Goal: Task Accomplishment & Management: Manage account settings

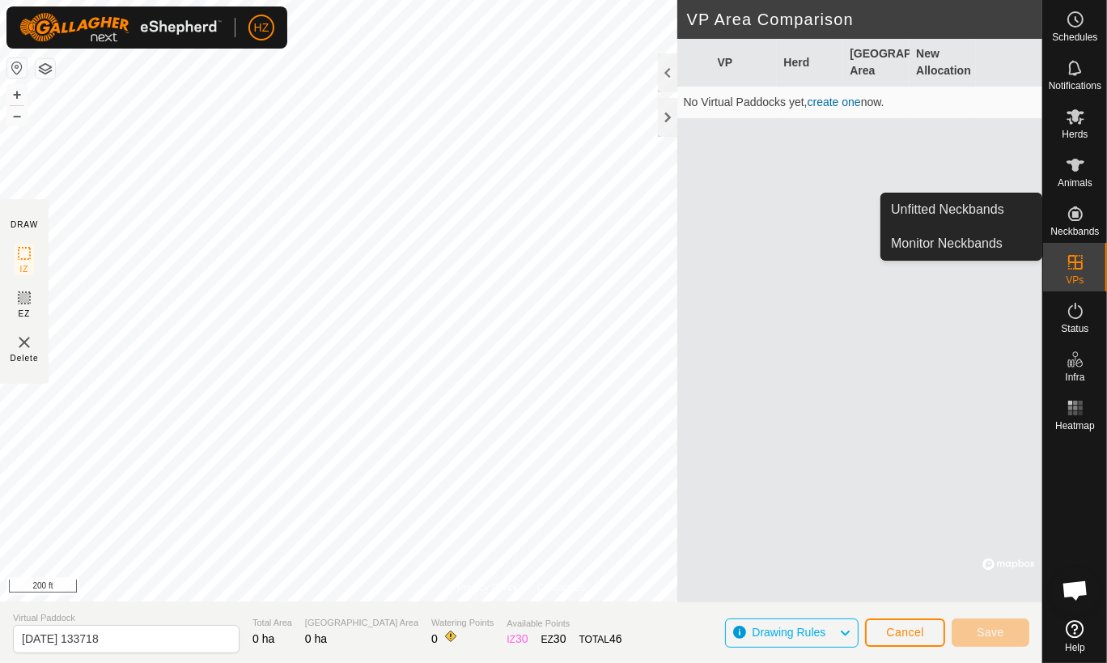
drag, startPoint x: 1030, startPoint y: 215, endPoint x: 992, endPoint y: 208, distance: 38.7
click at [992, 208] on span "Unfitted Neckbands" at bounding box center [947, 209] width 113 height 19
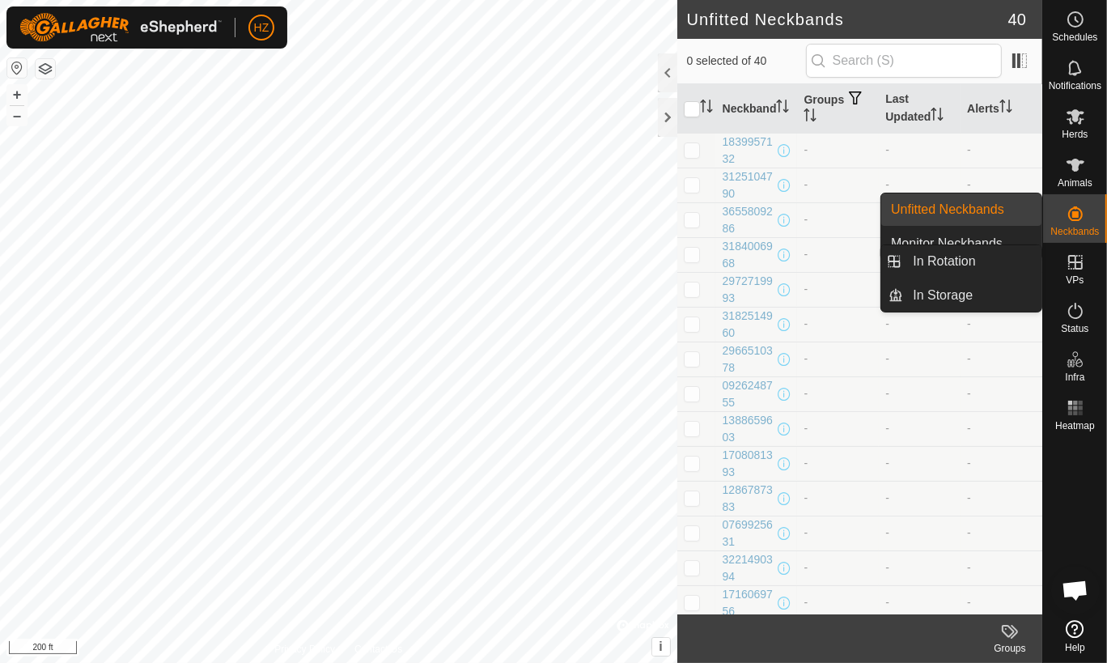
click at [1071, 260] on icon at bounding box center [1074, 261] width 19 height 19
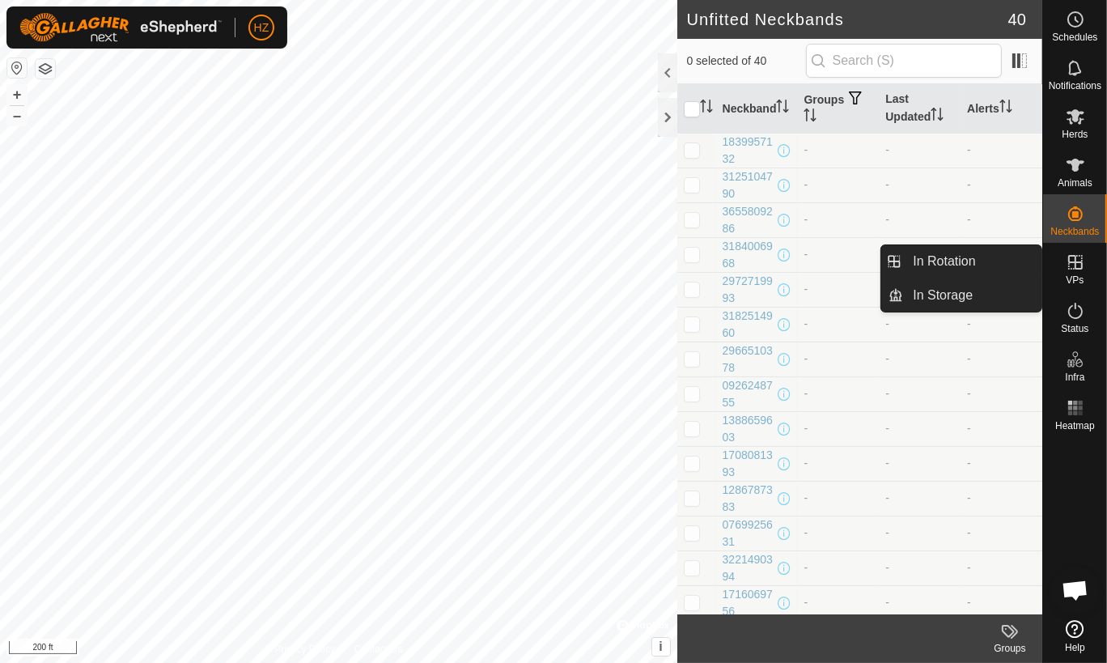
click at [1085, 268] on es-virtualpaddocks-svg-icon at bounding box center [1074, 262] width 29 height 26
click at [984, 263] on link "In Rotation" at bounding box center [972, 261] width 138 height 32
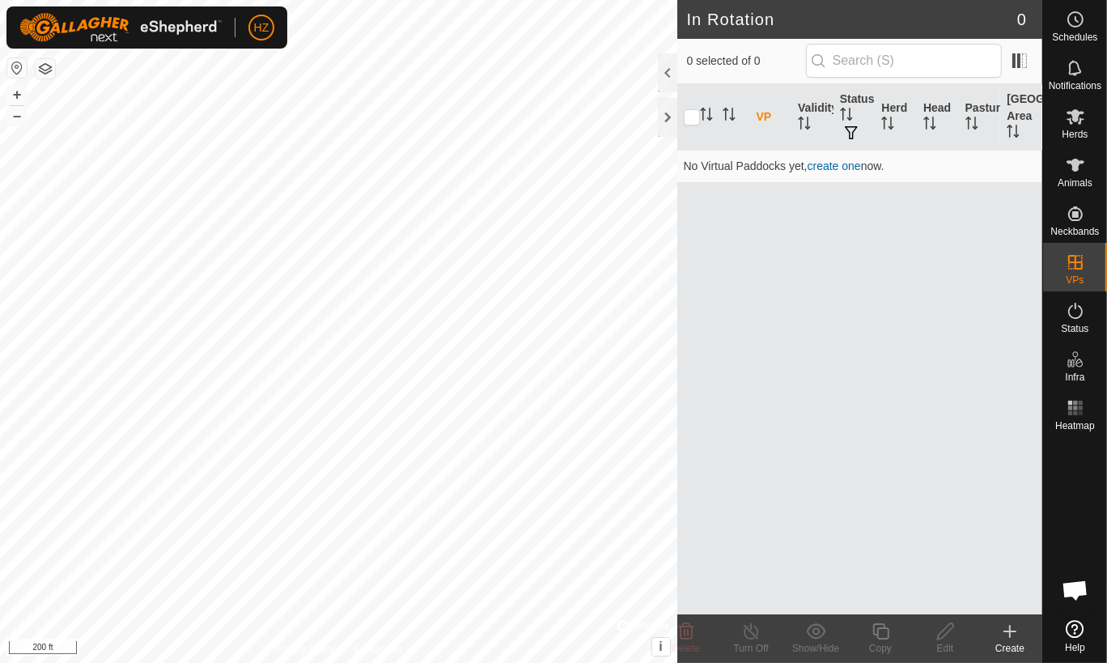
click at [1010, 633] on icon at bounding box center [1010, 630] width 0 height 11
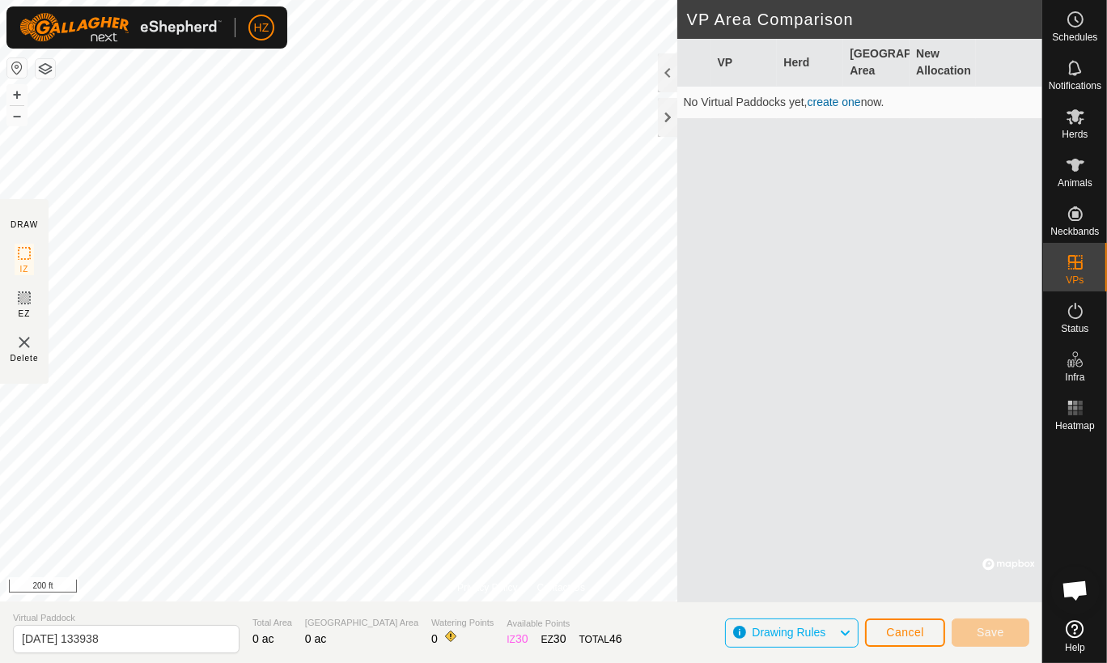
click at [830, 99] on link "create one" at bounding box center [833, 101] width 53 height 13
click at [15, 89] on button "+" at bounding box center [16, 94] width 19 height 19
click at [17, 95] on button "+" at bounding box center [16, 94] width 19 height 19
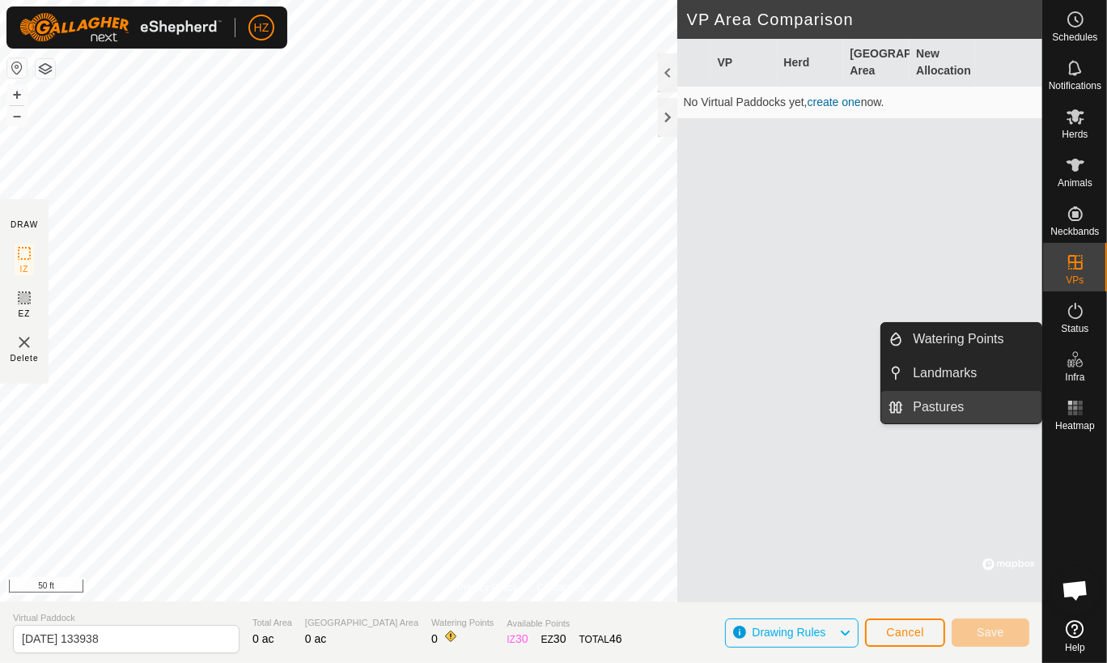
click at [955, 399] on link "Pastures" at bounding box center [972, 407] width 138 height 32
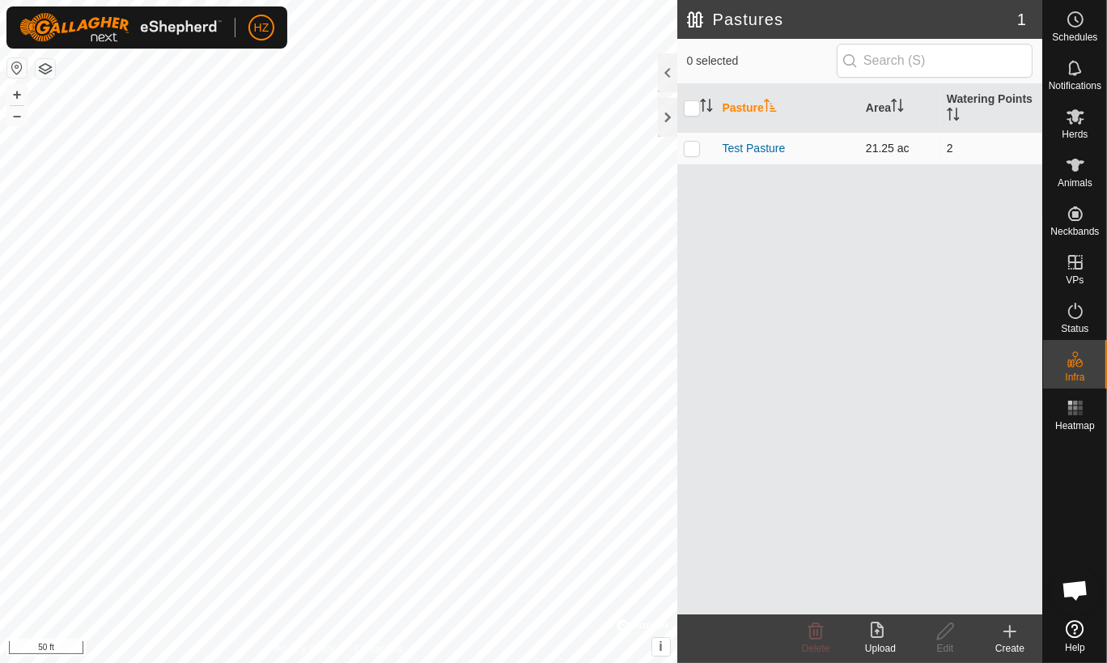
click at [691, 144] on p-checkbox at bounding box center [692, 148] width 16 height 13
checkbox input "true"
click at [946, 631] on icon at bounding box center [945, 630] width 20 height 19
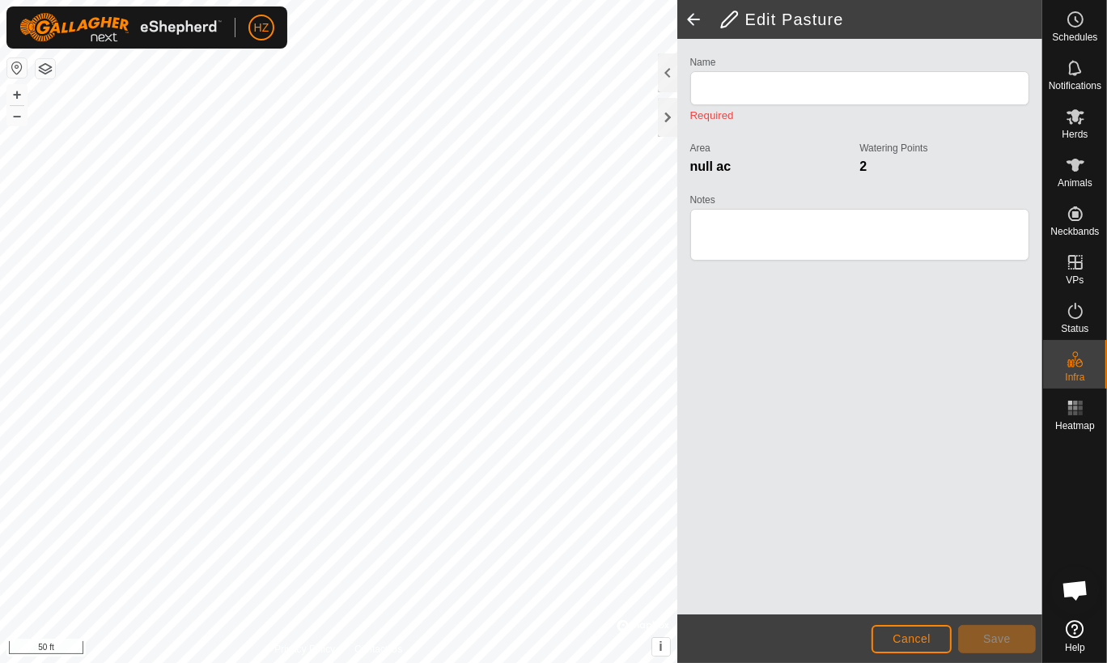
type input "Test Pasture"
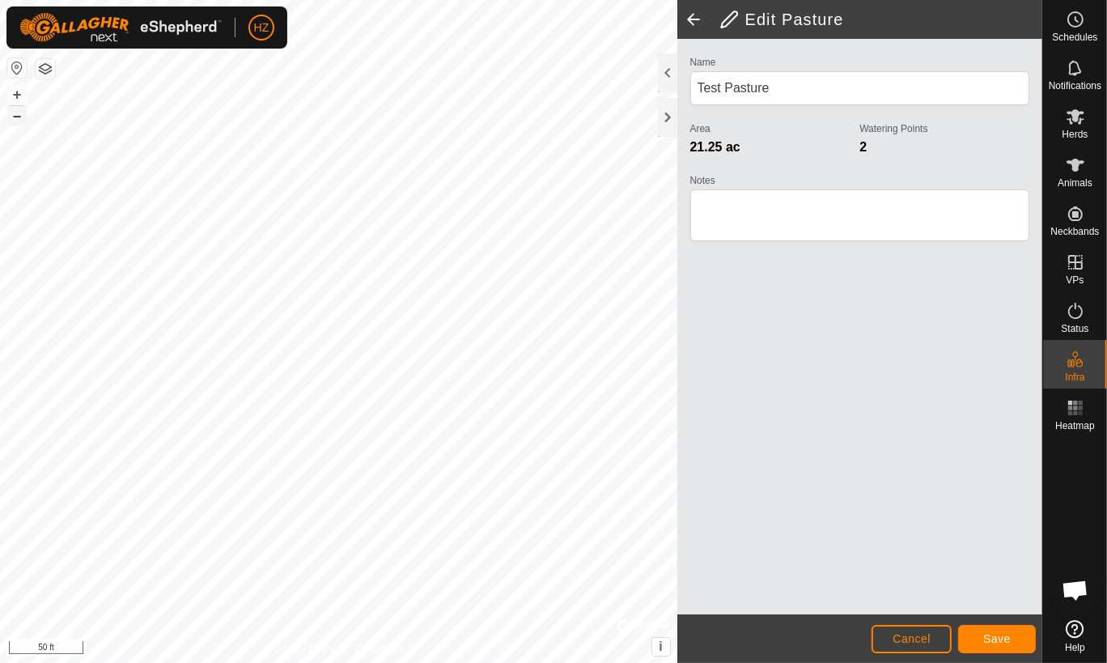
click at [11, 116] on button "–" at bounding box center [16, 115] width 19 height 19
click at [15, 119] on button "–" at bounding box center [16, 115] width 19 height 19
click at [15, 87] on button "+" at bounding box center [16, 94] width 19 height 19
click at [16, 116] on button "–" at bounding box center [16, 115] width 19 height 19
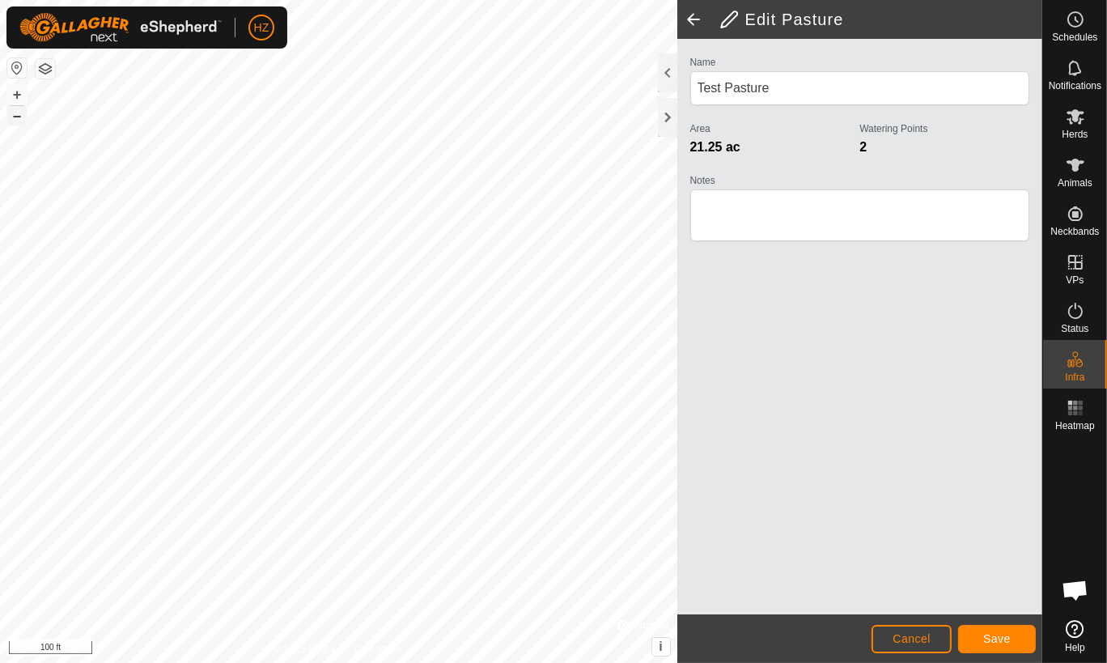
click at [16, 116] on button "–" at bounding box center [16, 115] width 19 height 19
click at [993, 639] on span "Save" at bounding box center [997, 638] width 28 height 13
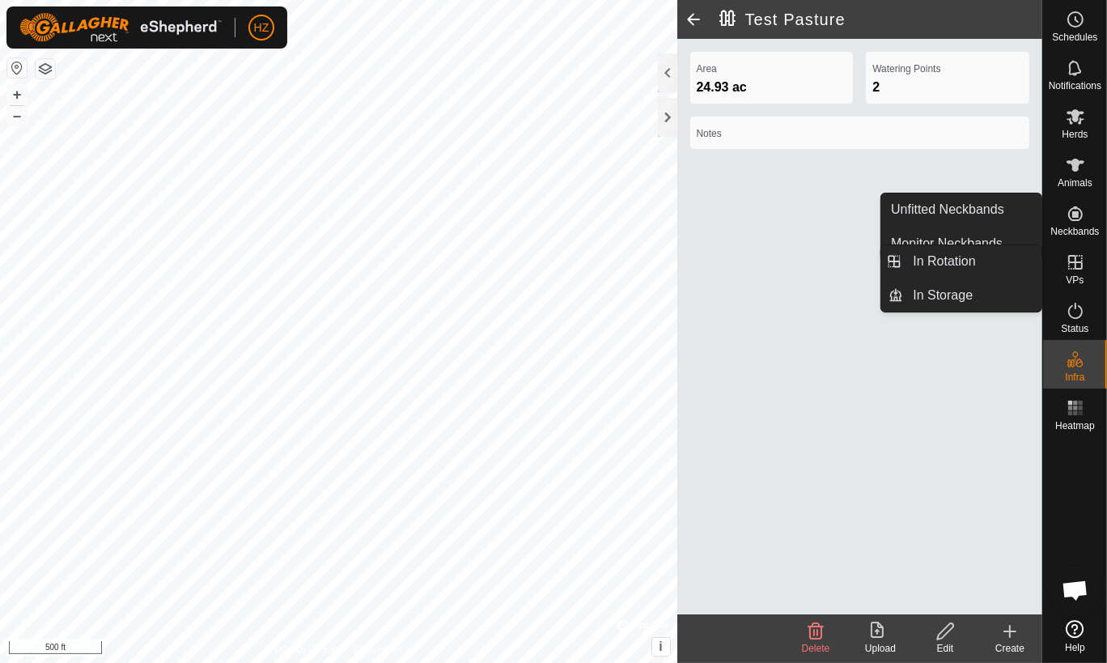
click at [1075, 269] on icon at bounding box center [1074, 261] width 19 height 19
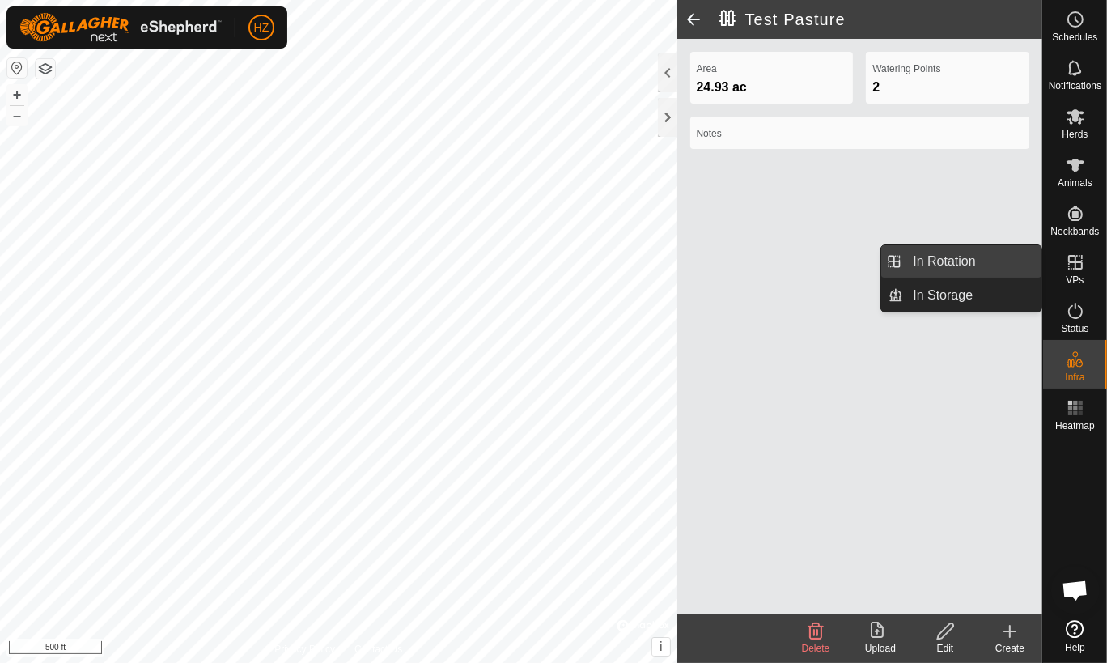
click at [967, 257] on link "In Rotation" at bounding box center [972, 261] width 138 height 32
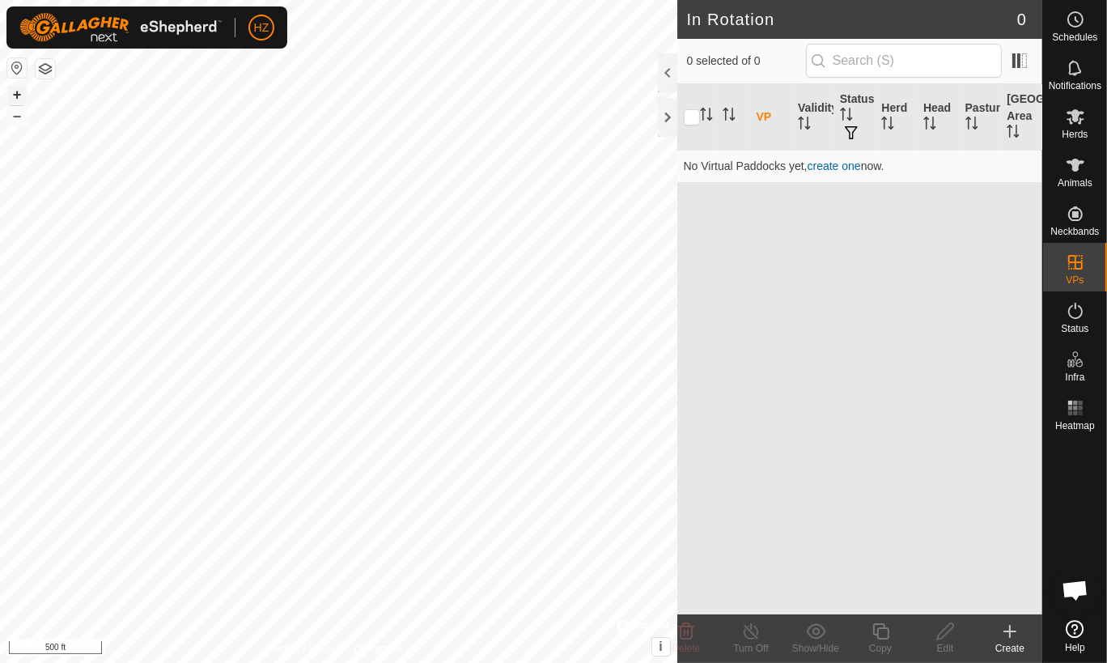
click at [14, 93] on button "+" at bounding box center [16, 94] width 19 height 19
click at [832, 162] on link "create one" at bounding box center [833, 165] width 53 height 13
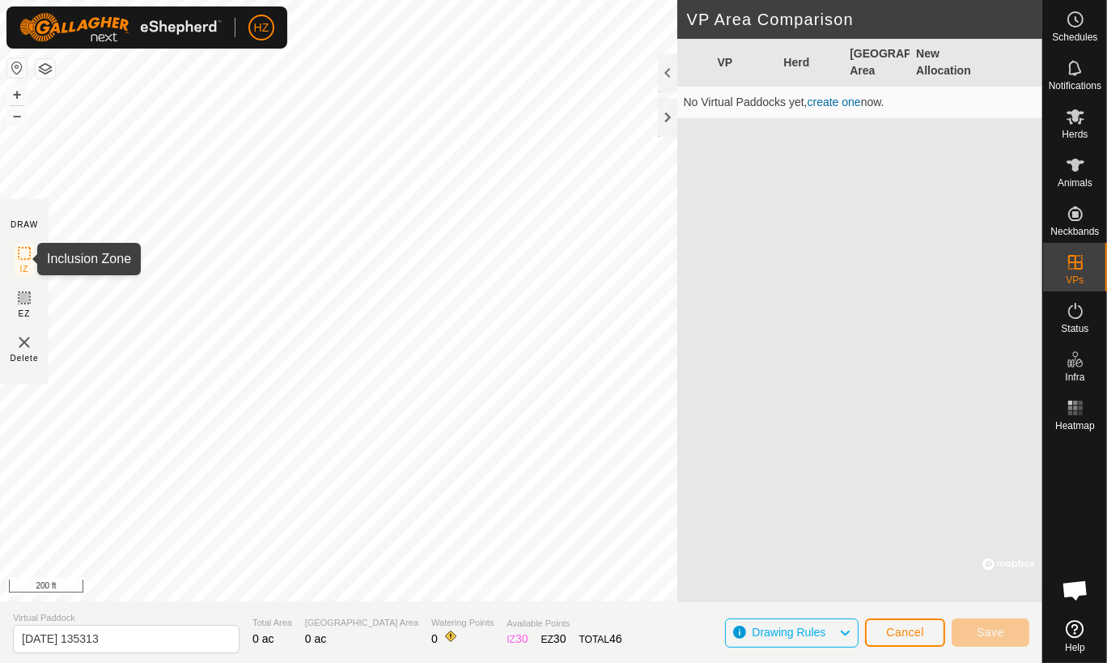
click at [22, 254] on icon at bounding box center [24, 252] width 19 height 19
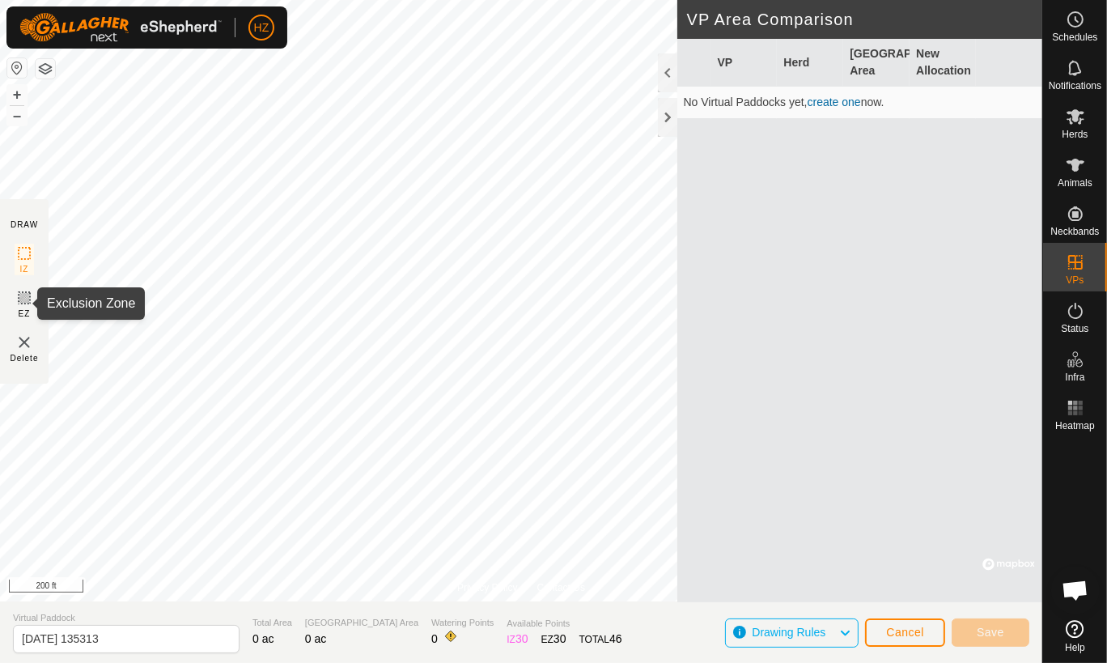
click at [24, 298] on icon at bounding box center [24, 298] width 10 height 10
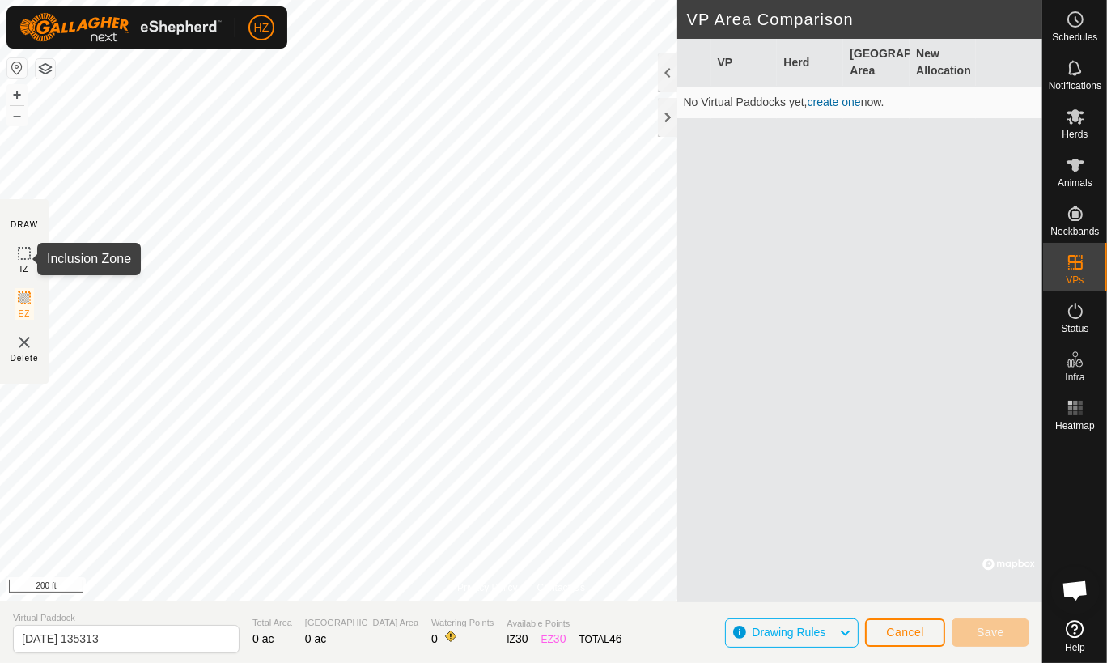
click at [23, 253] on icon at bounding box center [24, 252] width 19 height 19
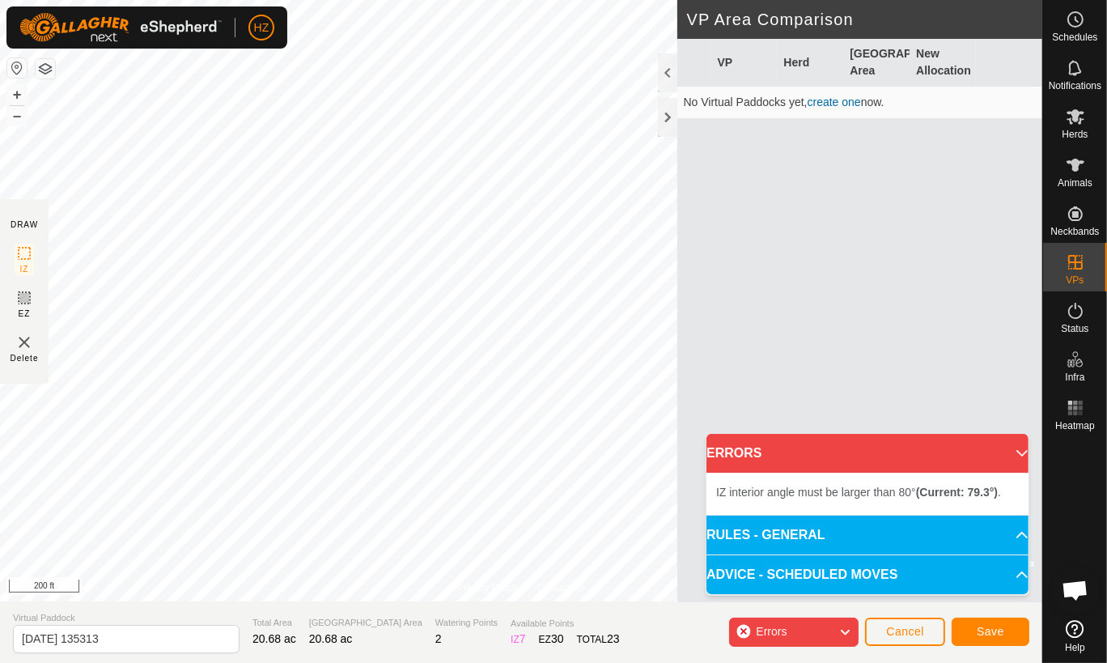
click at [696, 510] on div "Privacy Policy Contact Us + – ⇧ i © Mapbox , © OpenStreetMap , Improve this map…" at bounding box center [521, 331] width 1042 height 663
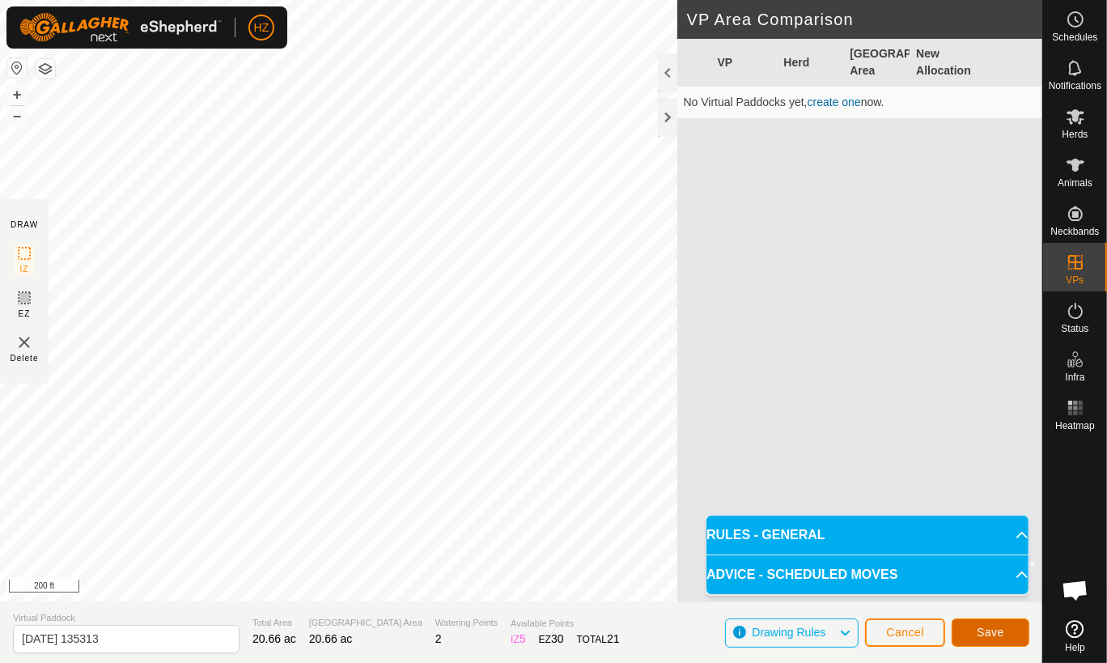
click at [998, 633] on span "Save" at bounding box center [990, 631] width 28 height 13
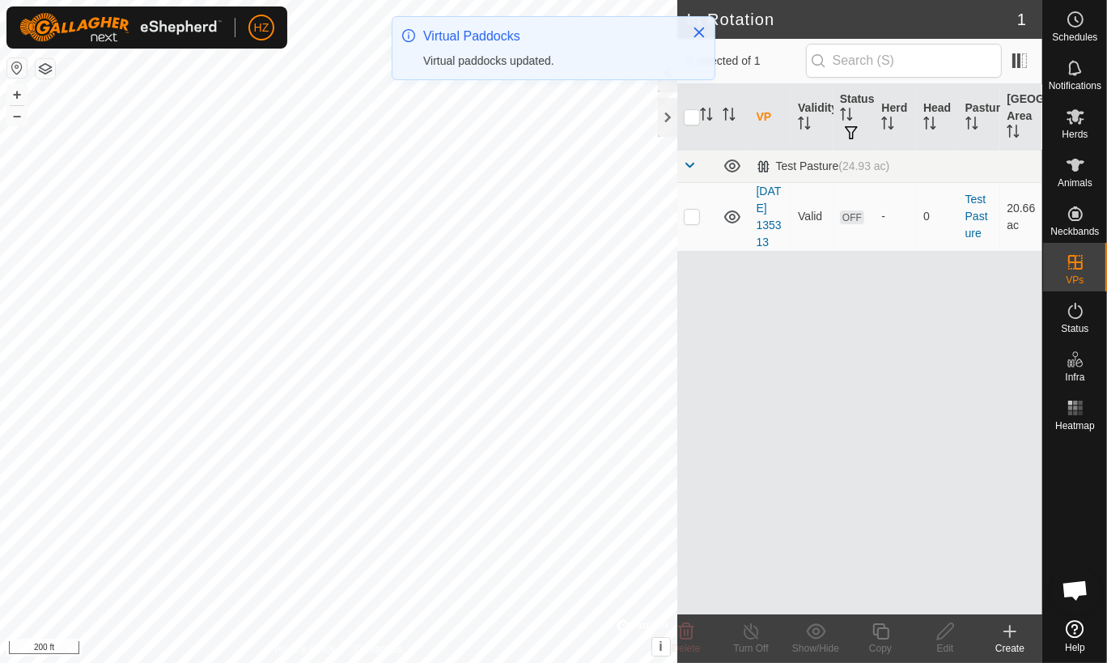
click at [694, 217] on p-checkbox at bounding box center [692, 216] width 16 height 13
checkbox input "true"
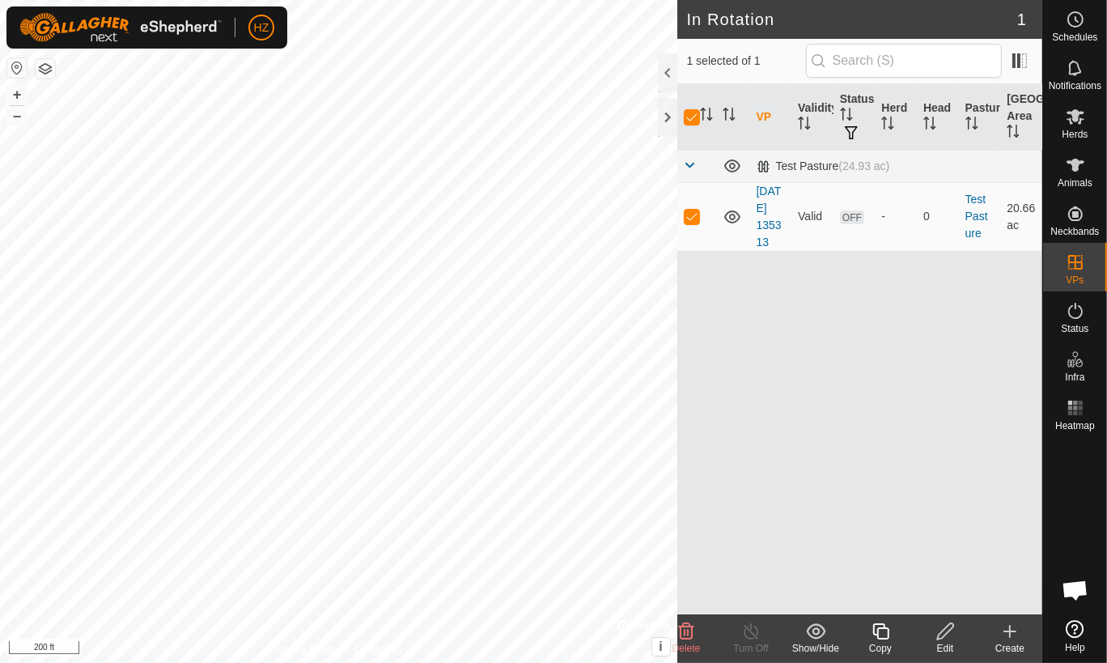
click at [944, 636] on icon at bounding box center [945, 630] width 20 height 19
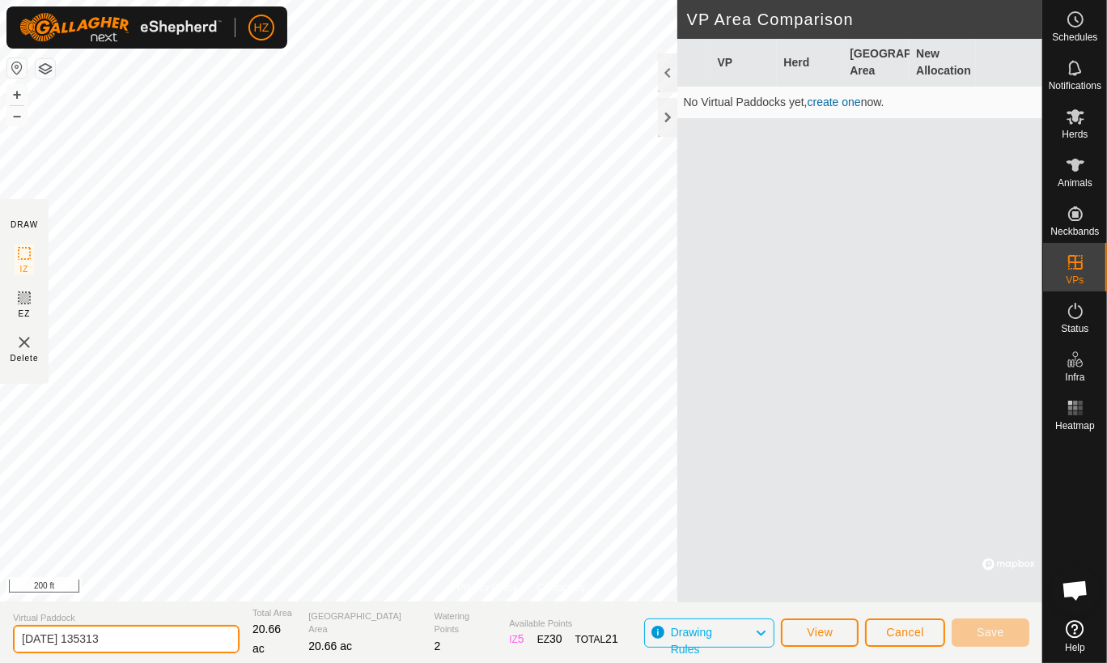
click at [146, 644] on input "2025-09-22 135313" at bounding box center [126, 638] width 226 height 28
type input "Test Pasture"
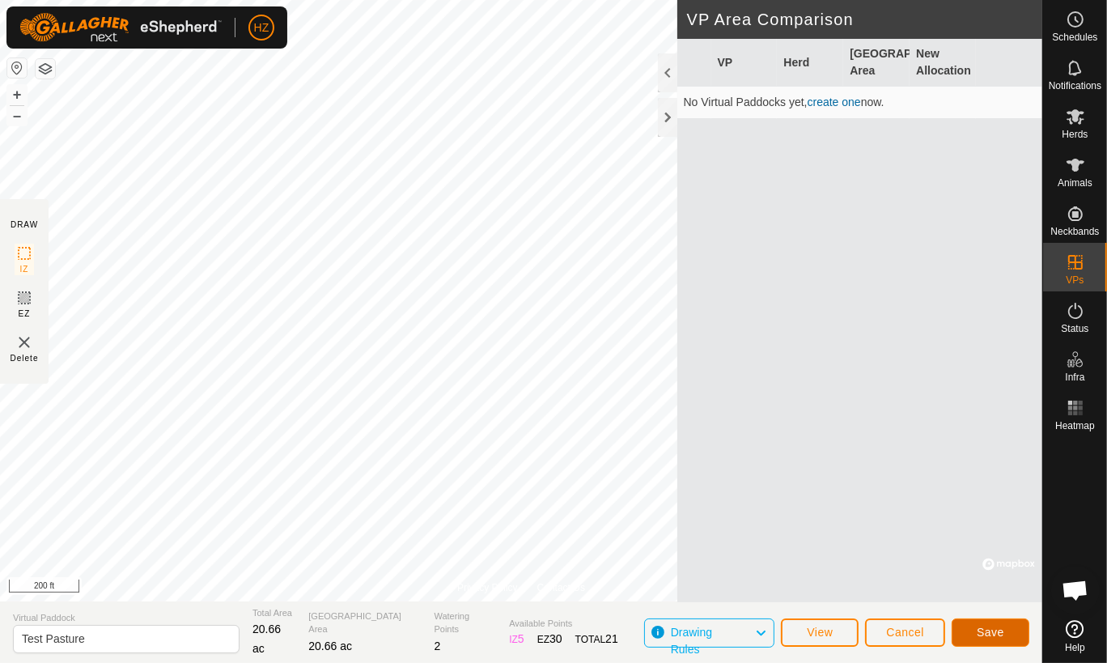
click at [982, 629] on span "Save" at bounding box center [990, 631] width 28 height 13
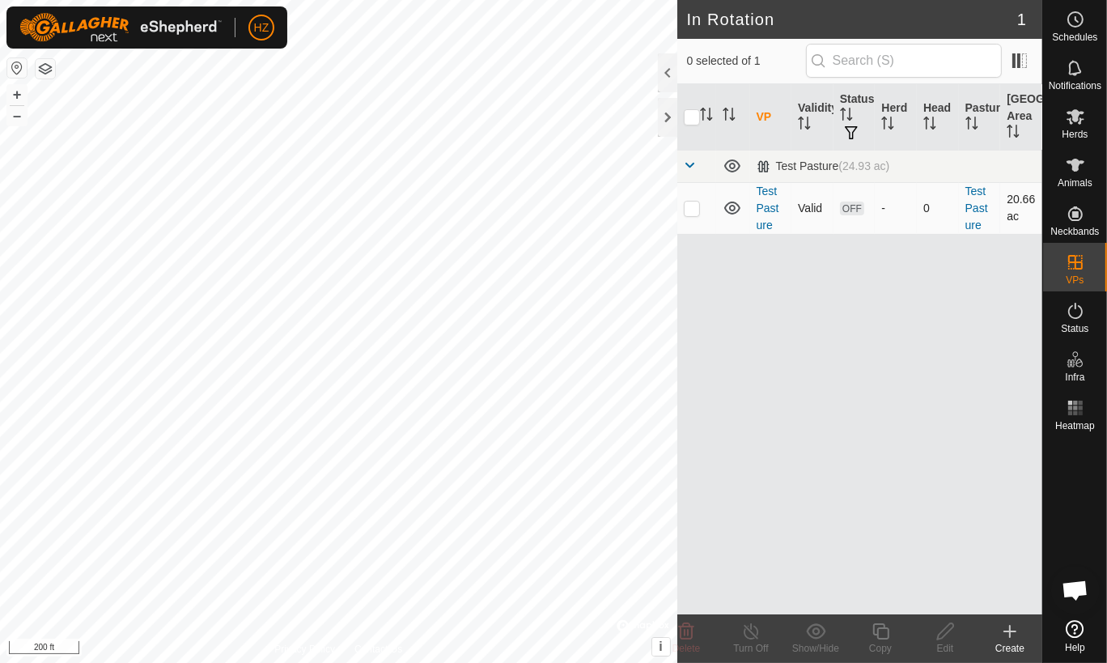
click at [692, 204] on p-checkbox at bounding box center [692, 207] width 16 height 13
checkbox input "true"
click at [942, 630] on icon at bounding box center [945, 631] width 16 height 16
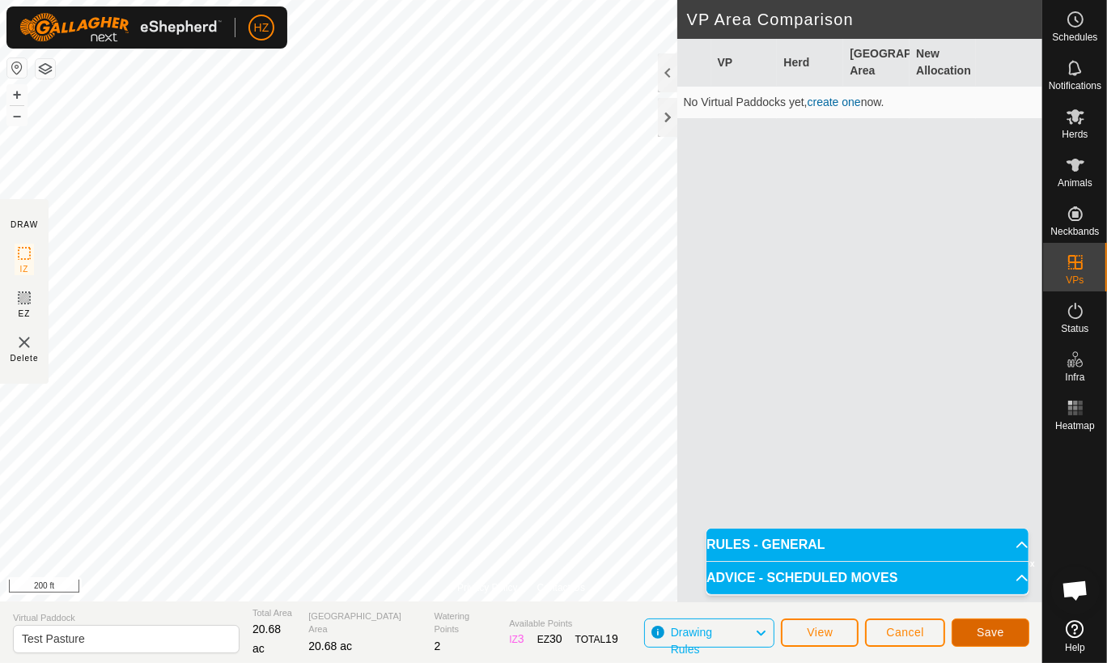
click at [1009, 635] on button "Save" at bounding box center [990, 632] width 78 height 28
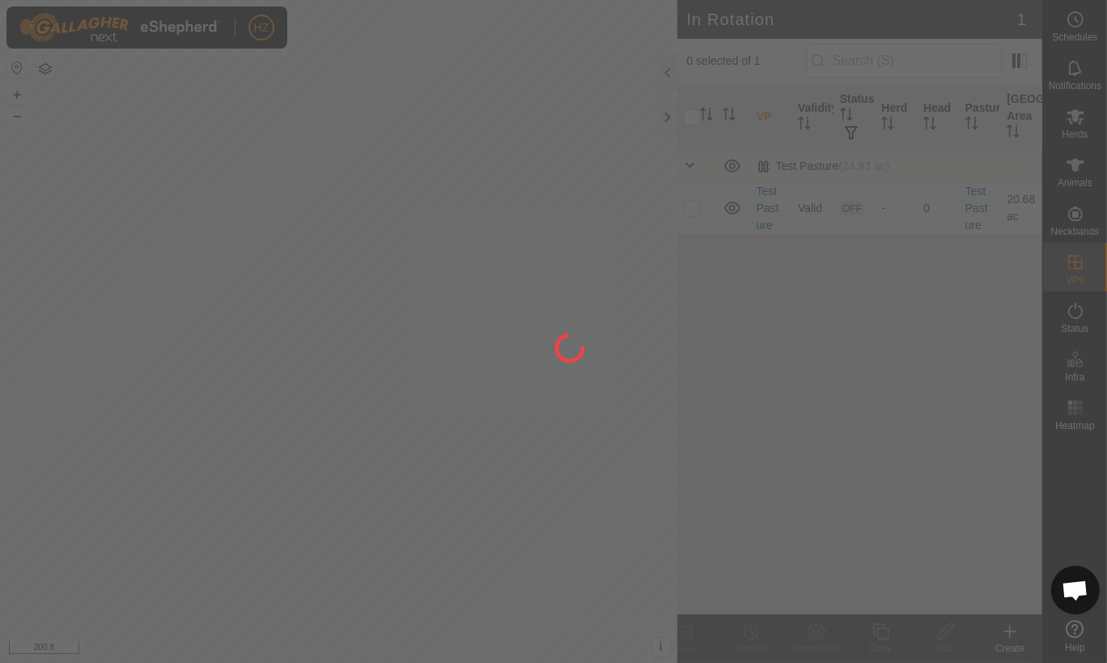
click at [611, 583] on div "HZ Schedules Notifications Herds Animals Neckbands VPs Status Infra Heatmap Hel…" at bounding box center [553, 331] width 1107 height 663
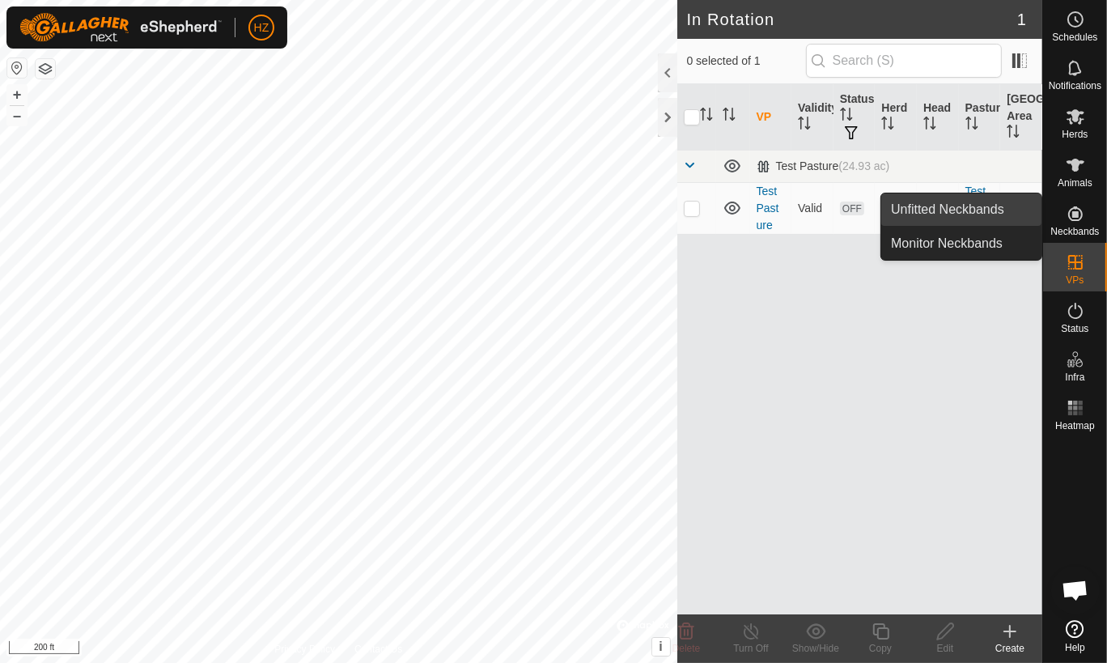
click at [1005, 214] on link "Unfitted Neckbands" at bounding box center [961, 209] width 160 height 32
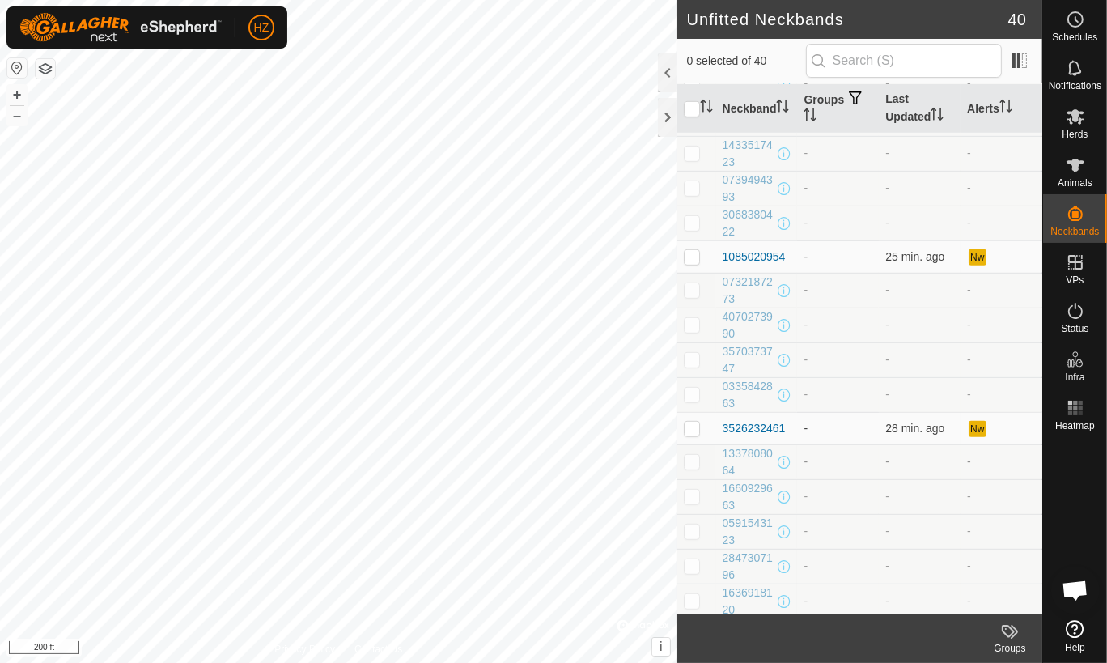
scroll to position [902, 0]
click at [20, 91] on button "+" at bounding box center [16, 94] width 19 height 19
click at [15, 118] on button "–" at bounding box center [16, 115] width 19 height 19
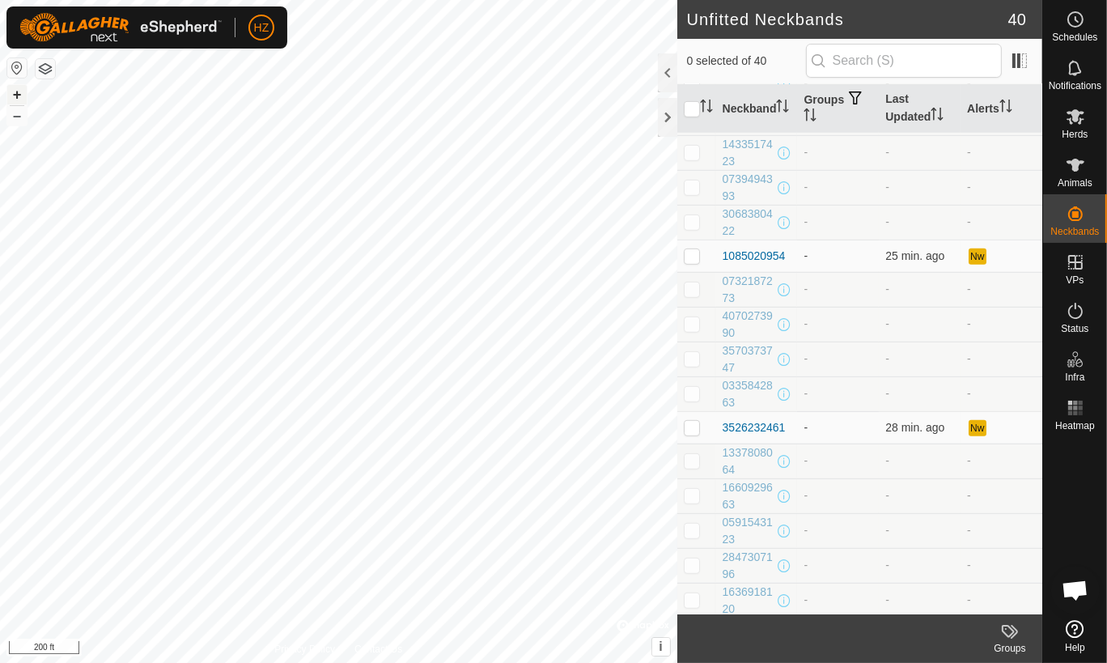
click at [19, 91] on button "+" at bounding box center [16, 94] width 19 height 19
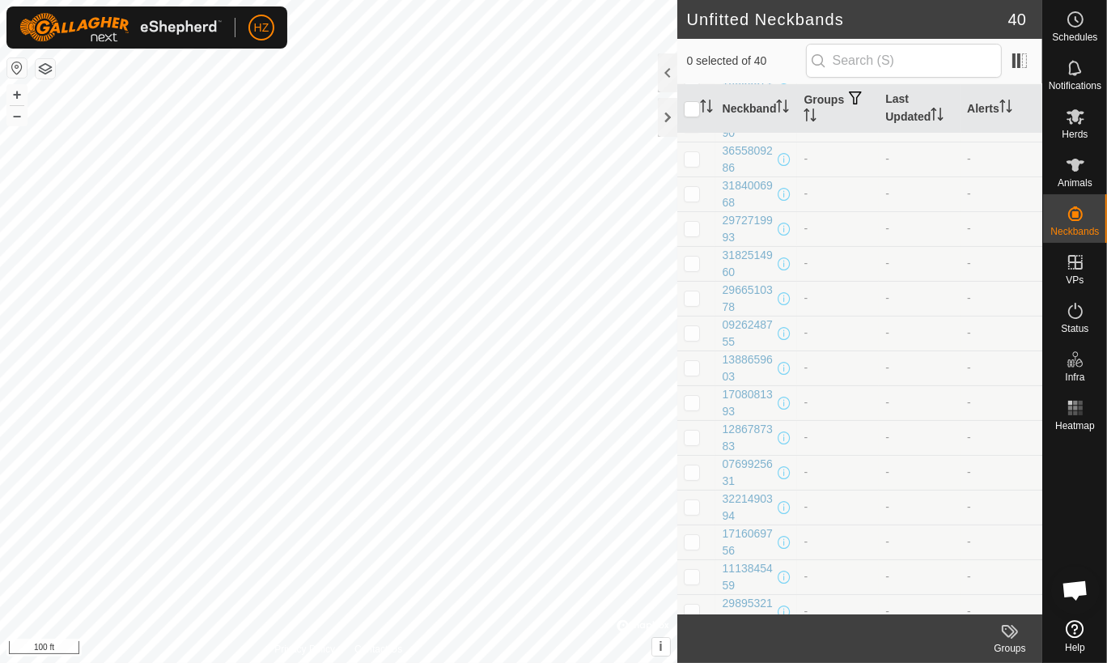
scroll to position [0, 0]
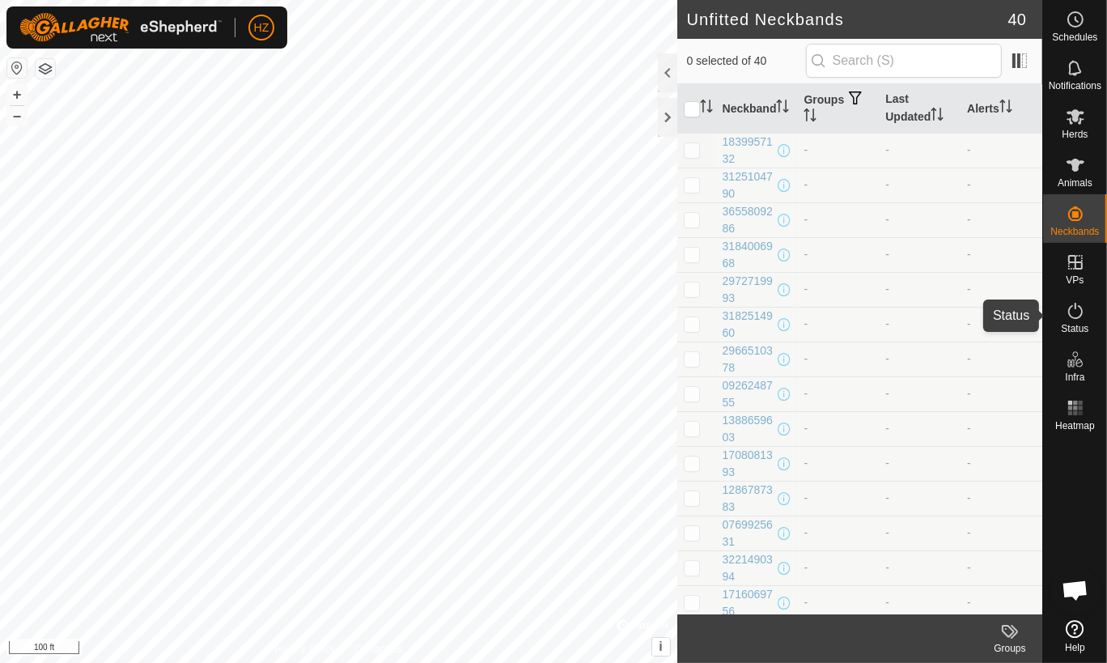
click at [1076, 315] on icon at bounding box center [1074, 310] width 19 height 19
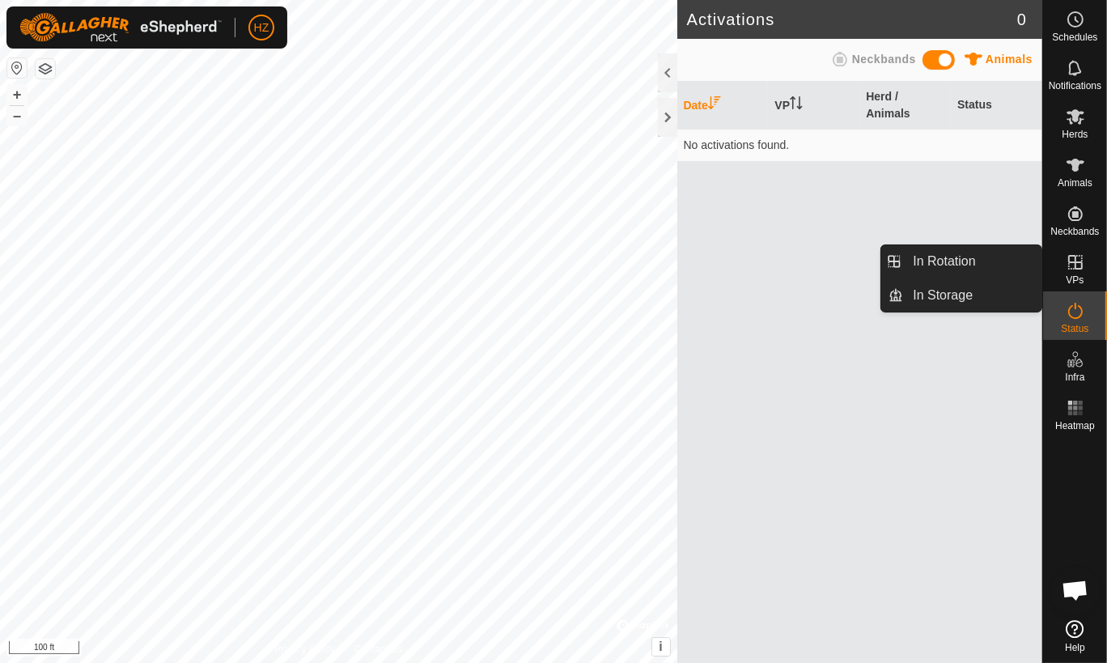
click at [1069, 268] on icon at bounding box center [1075, 262] width 15 height 15
click at [949, 256] on link "In Rotation" at bounding box center [972, 261] width 138 height 32
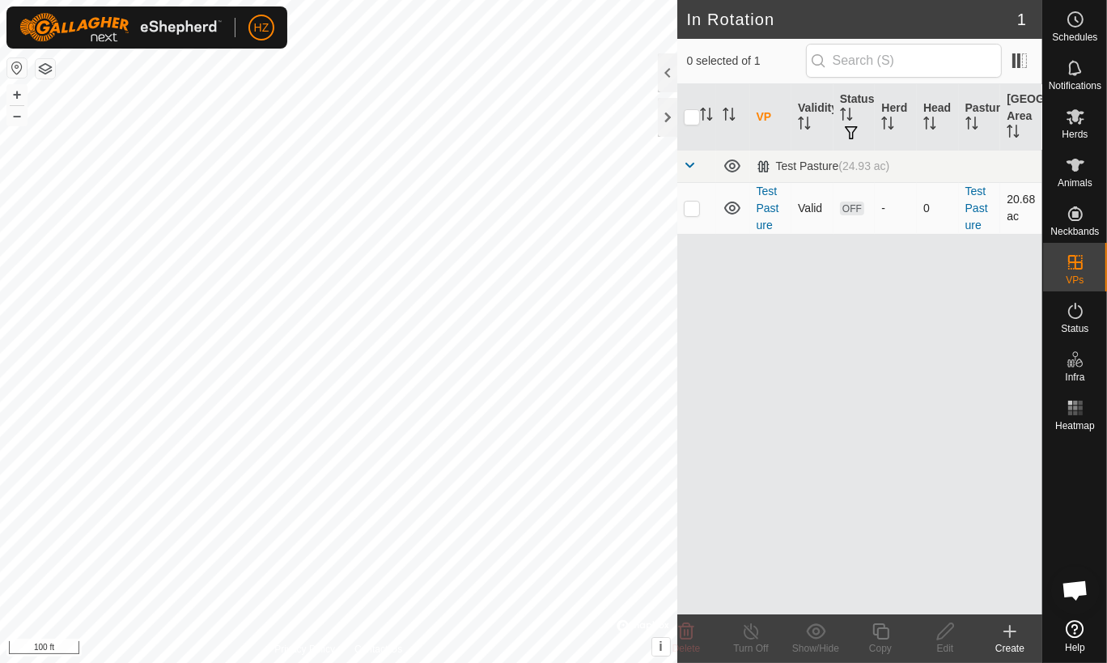
click at [692, 207] on p-checkbox at bounding box center [692, 207] width 16 height 13
checkbox input "true"
click at [946, 631] on icon at bounding box center [945, 631] width 16 height 16
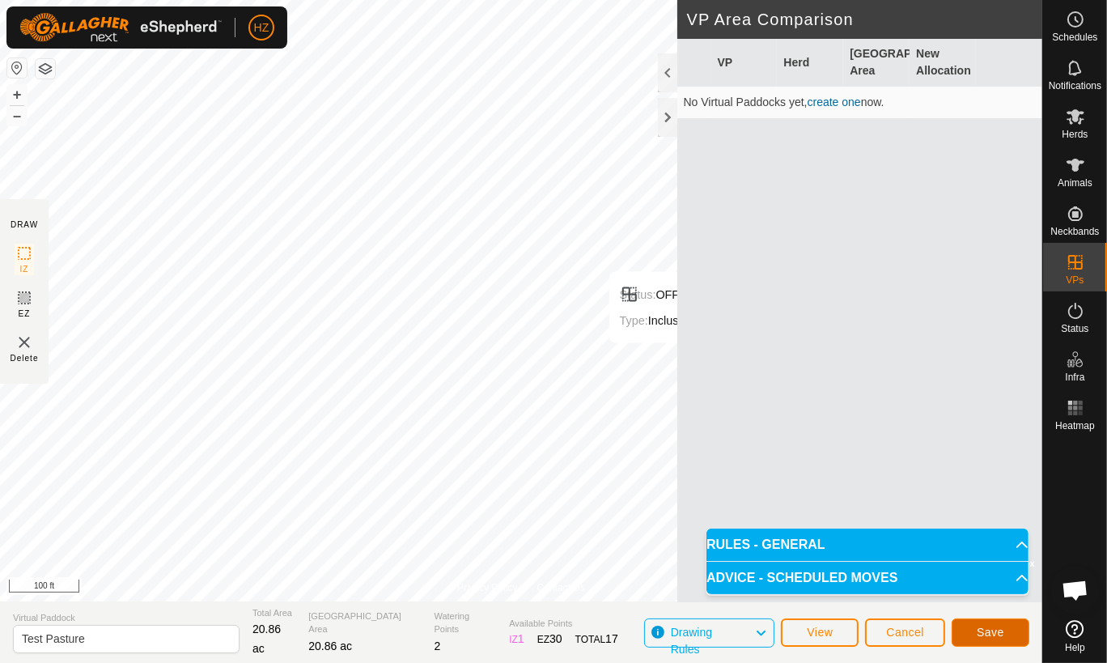
click at [995, 628] on span "Save" at bounding box center [990, 631] width 28 height 13
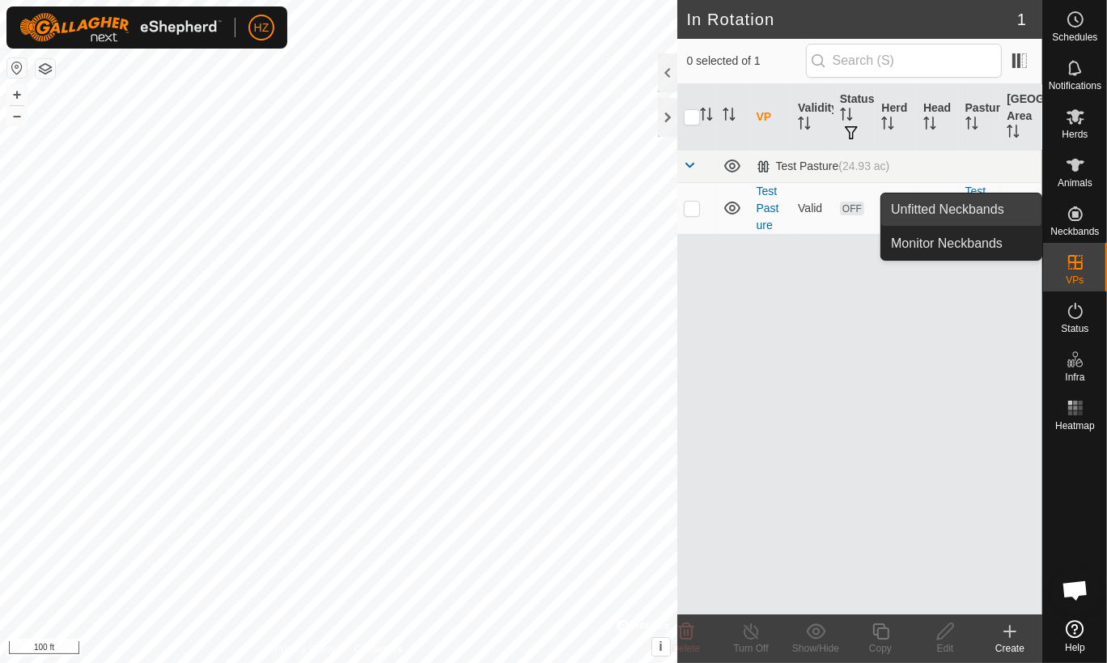
click at [971, 210] on link "Unfitted Neckbands" at bounding box center [961, 209] width 160 height 32
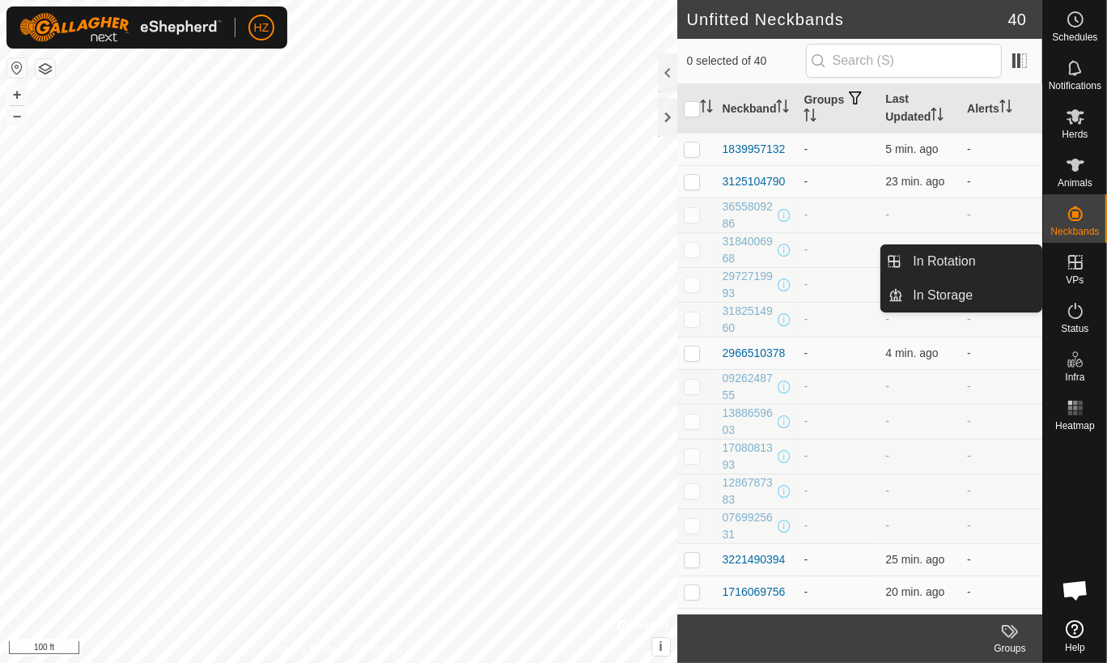
click at [1078, 269] on icon at bounding box center [1074, 261] width 19 height 19
click at [966, 258] on link "In Rotation" at bounding box center [972, 261] width 138 height 32
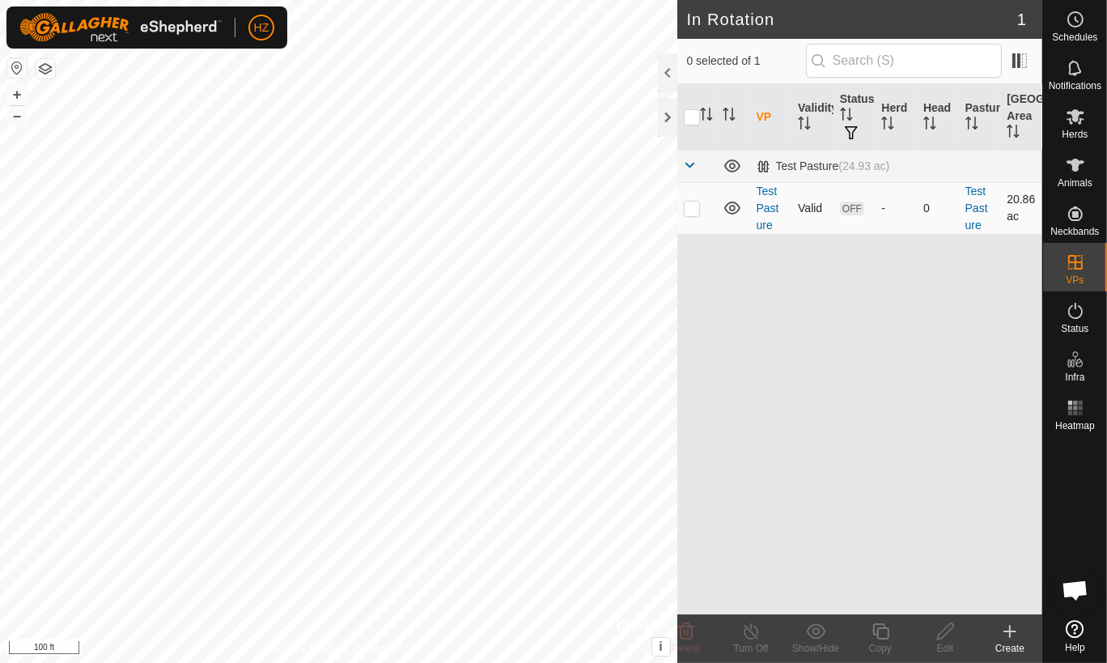
click at [694, 204] on p-checkbox at bounding box center [692, 207] width 16 height 13
checkbox input "true"
click at [948, 631] on icon at bounding box center [945, 631] width 16 height 16
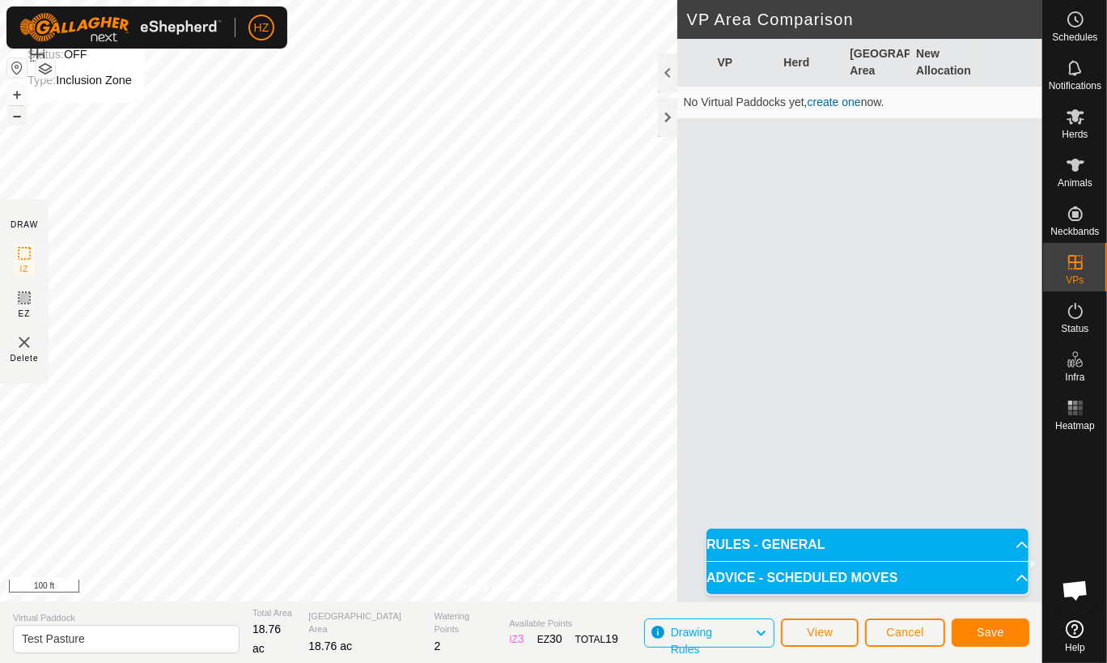
click at [18, 119] on button "–" at bounding box center [16, 115] width 19 height 19
click at [995, 627] on span "Save" at bounding box center [990, 631] width 28 height 13
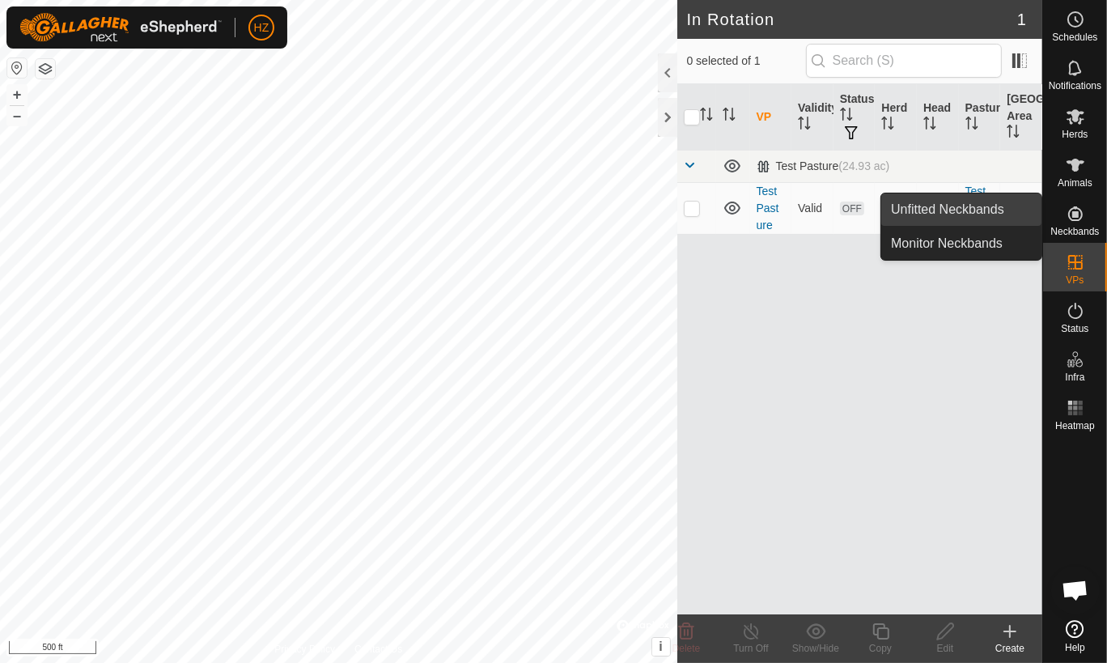
click at [1007, 207] on link "Unfitted Neckbands" at bounding box center [961, 209] width 160 height 32
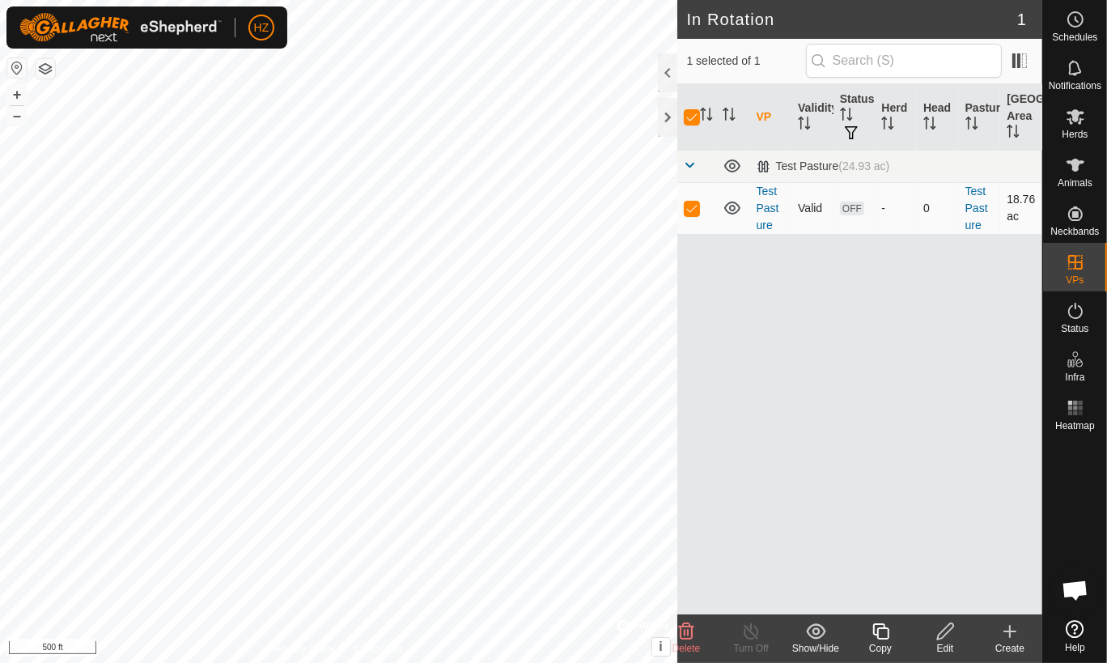
click at [691, 206] on p-checkbox at bounding box center [692, 207] width 16 height 13
checkbox input "false"
click at [691, 206] on p-checkbox at bounding box center [692, 207] width 16 height 13
checkbox input "true"
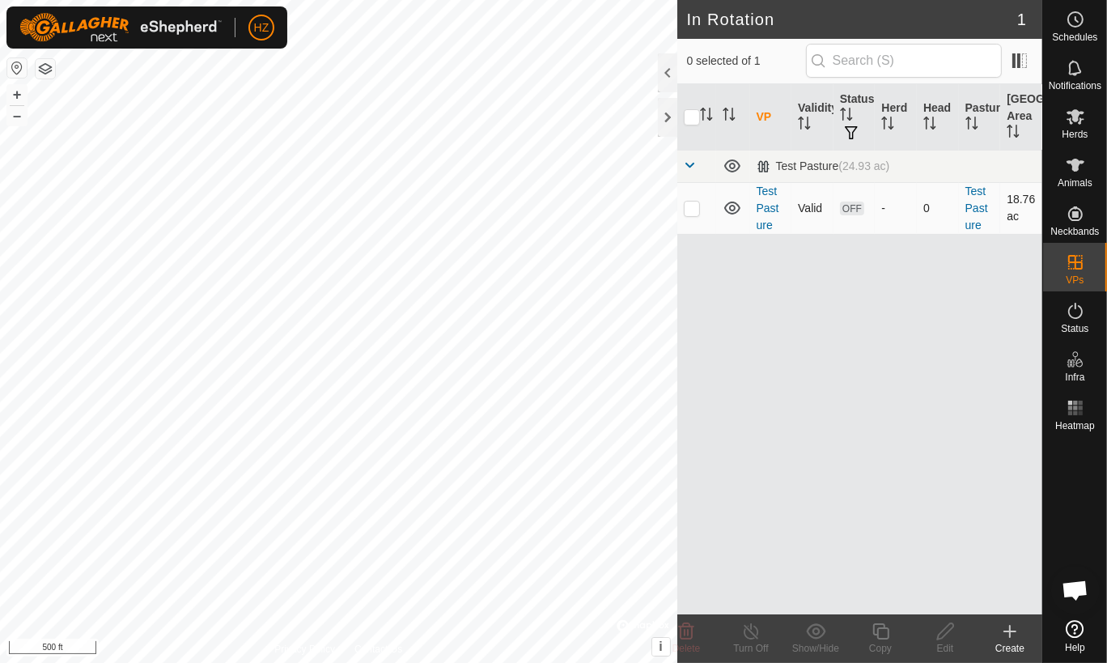
checkbox input "true"
click at [762, 208] on link "Test Pasture" at bounding box center [767, 207] width 23 height 47
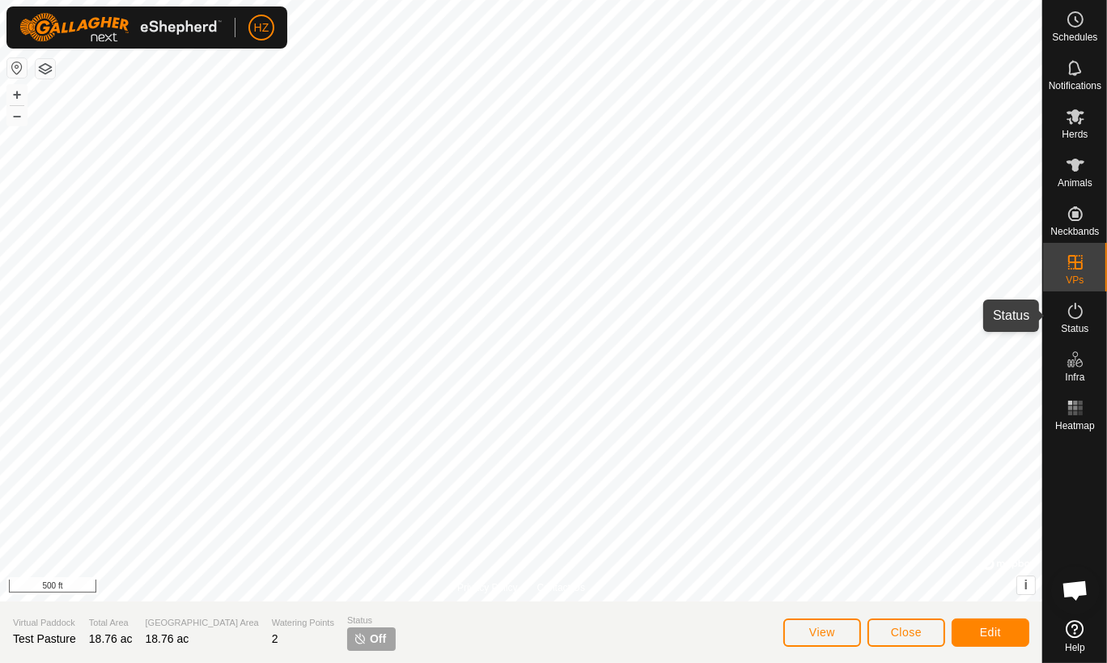
click at [1068, 309] on icon at bounding box center [1075, 311] width 15 height 16
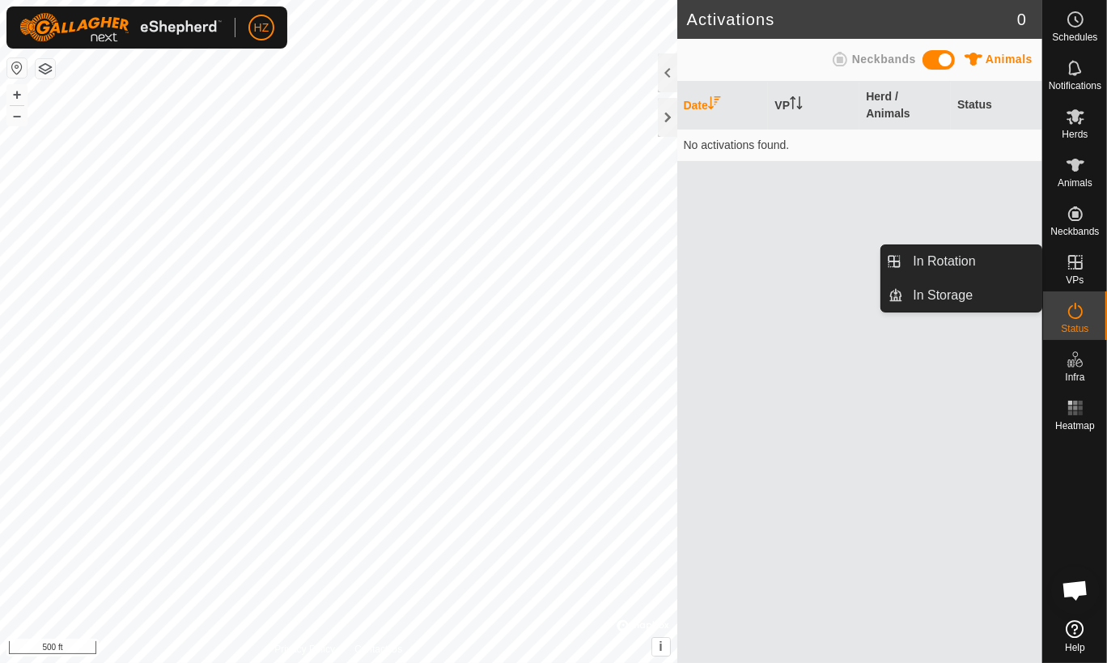
click at [1068, 275] on span "VPs" at bounding box center [1074, 280] width 18 height 10
click at [946, 254] on link "In Rotation" at bounding box center [972, 261] width 138 height 32
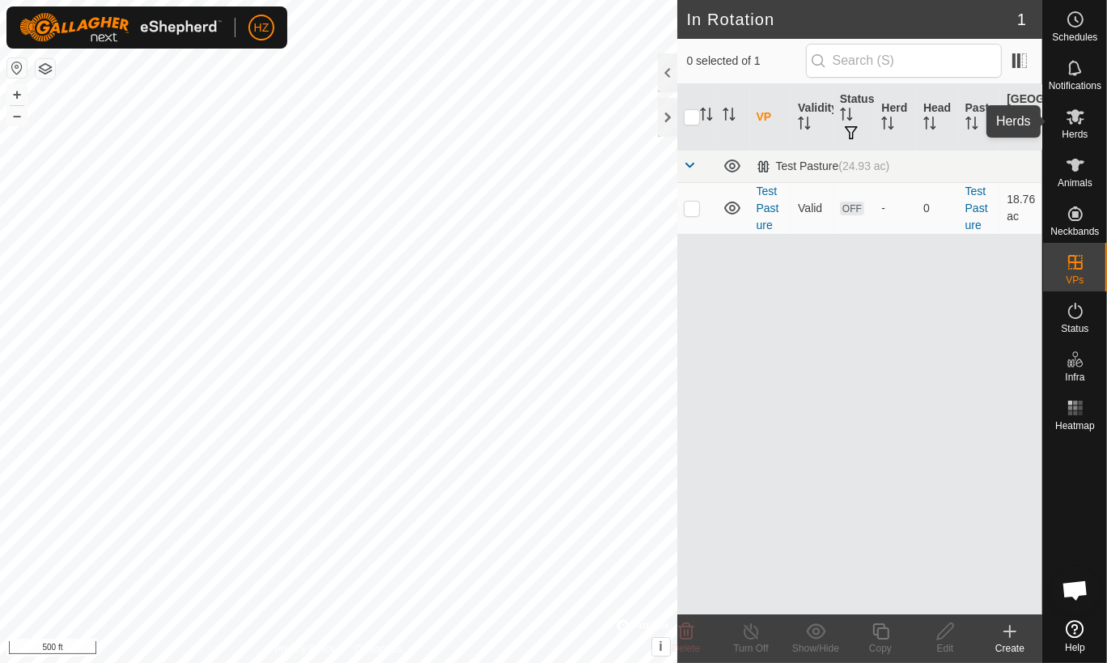
click at [1078, 117] on icon at bounding box center [1074, 116] width 19 height 19
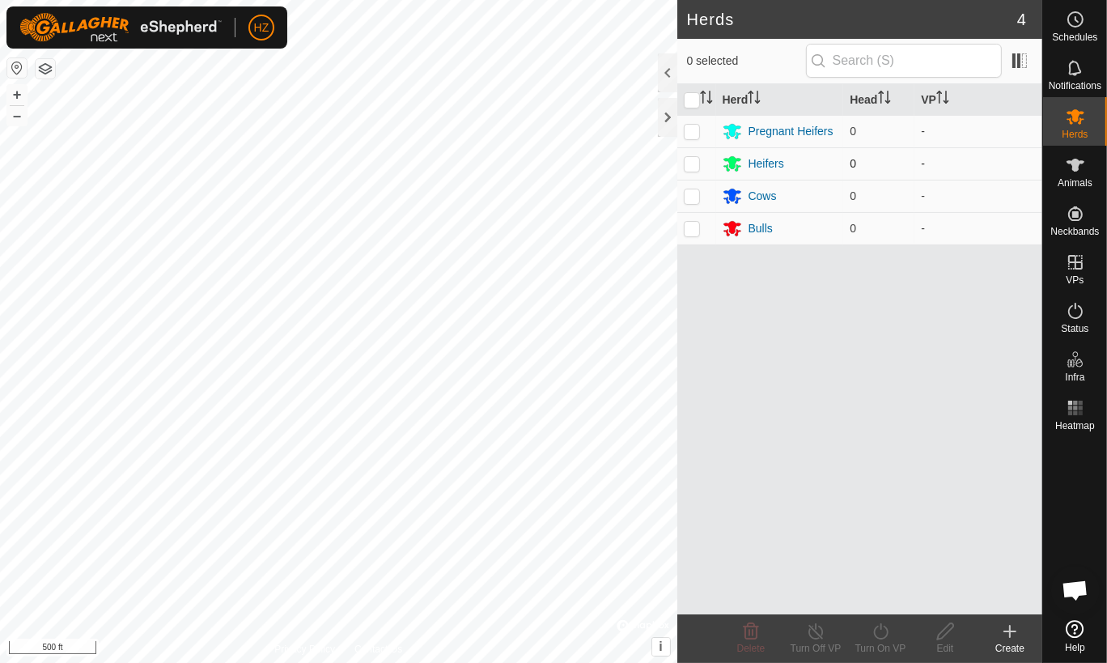
click at [691, 162] on p-checkbox at bounding box center [692, 163] width 16 height 13
checkbox input "true"
click at [691, 226] on p-checkbox at bounding box center [692, 228] width 16 height 13
checkbox input "true"
click at [694, 160] on p-checkbox at bounding box center [692, 163] width 16 height 13
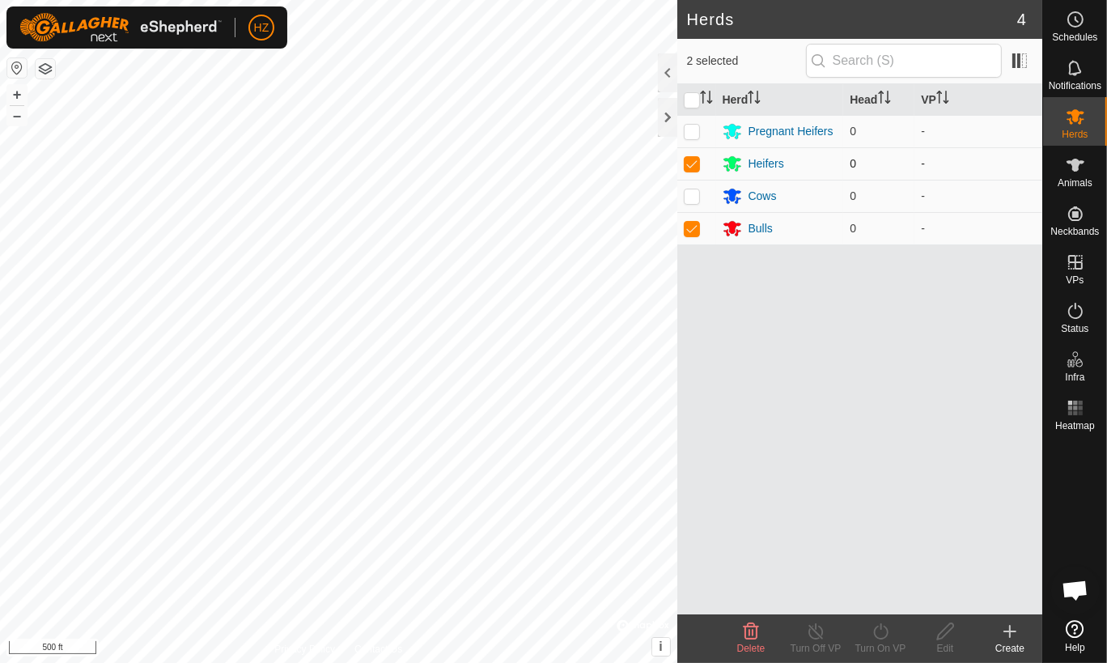
checkbox input "false"
click at [692, 224] on p-checkbox at bounding box center [692, 228] width 16 height 13
checkbox input "false"
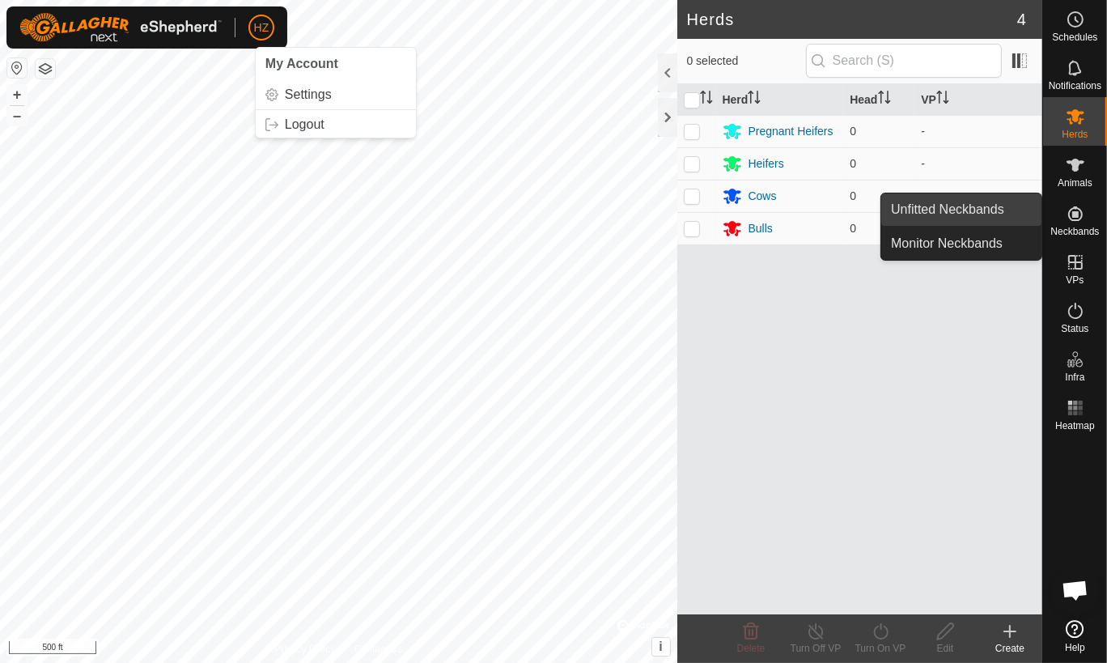
click at [1000, 210] on span "Unfitted Neckbands" at bounding box center [947, 209] width 113 height 19
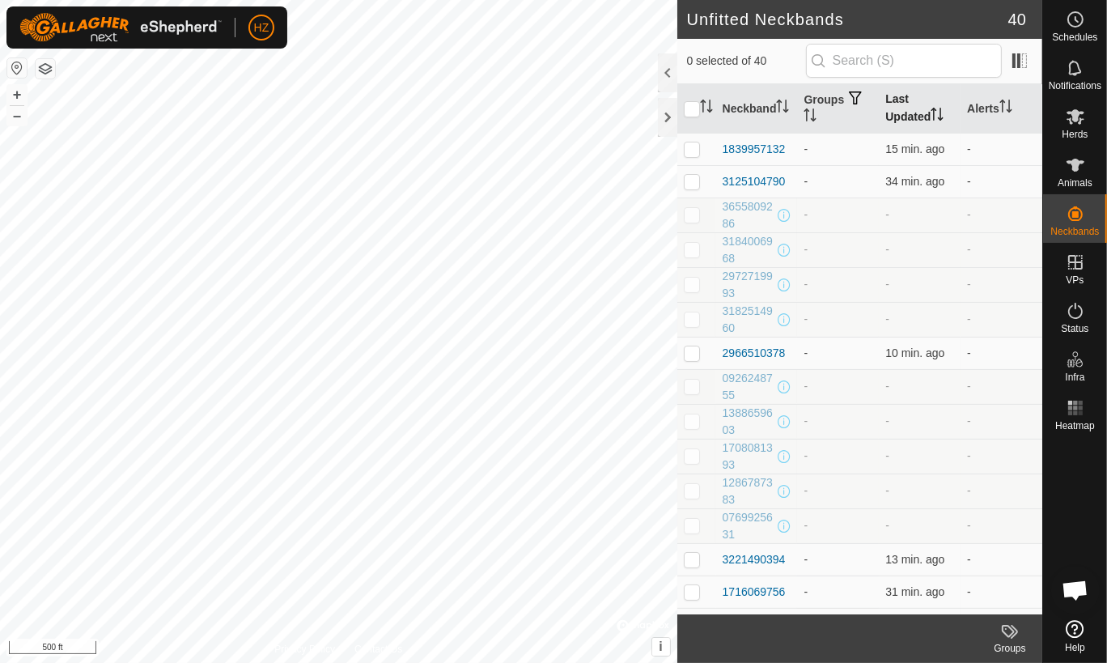
click at [930, 115] on icon "Activate to sort" at bounding box center [936, 114] width 13 height 13
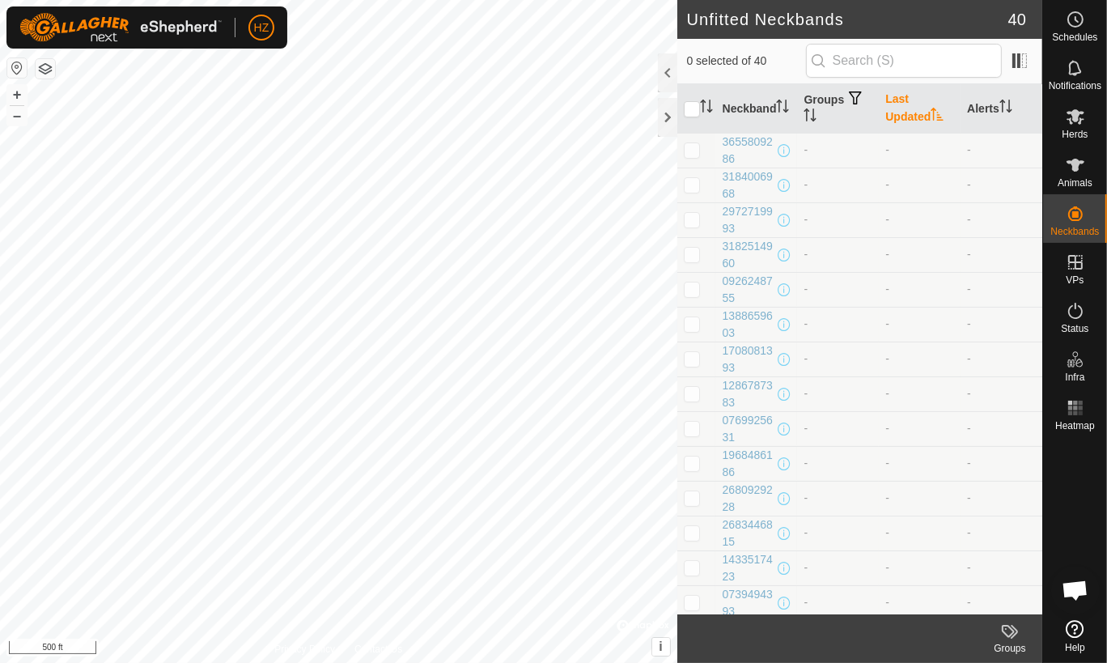
click at [930, 115] on icon "Activate to sort" at bounding box center [936, 114] width 13 height 13
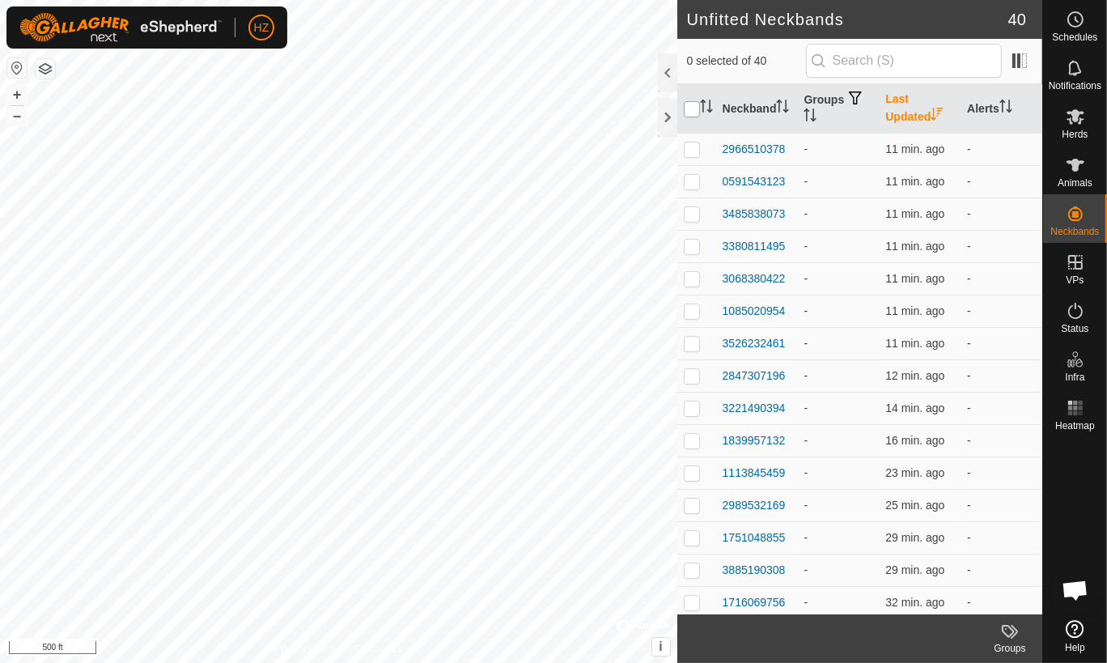
click at [688, 105] on input "checkbox" at bounding box center [692, 109] width 16 height 16
checkbox input "true"
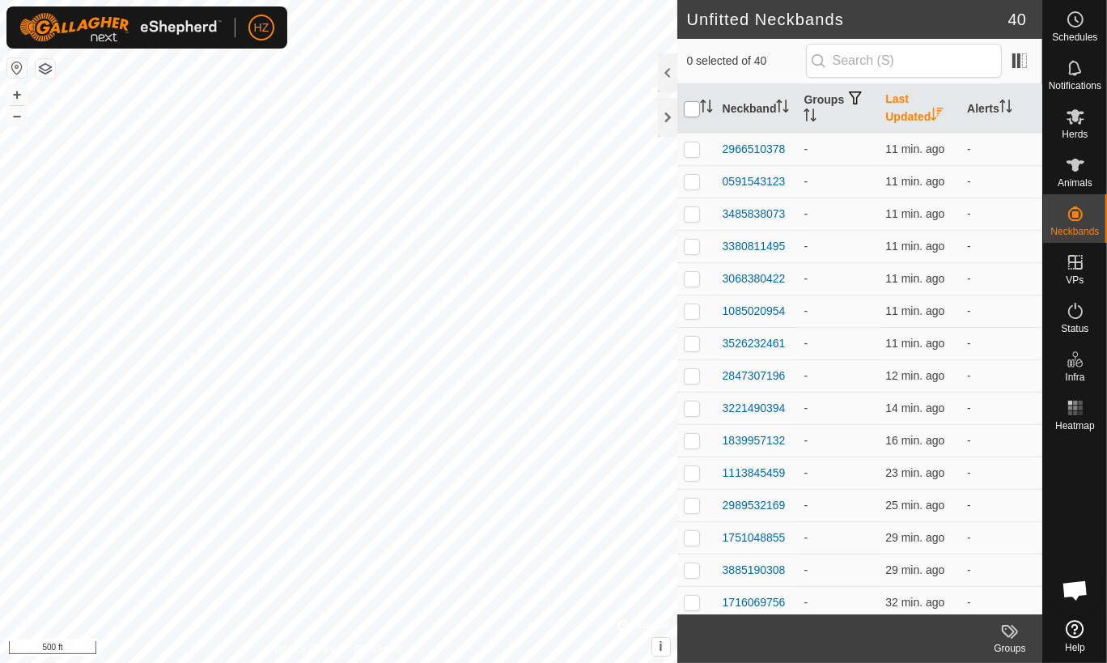
checkbox input "true"
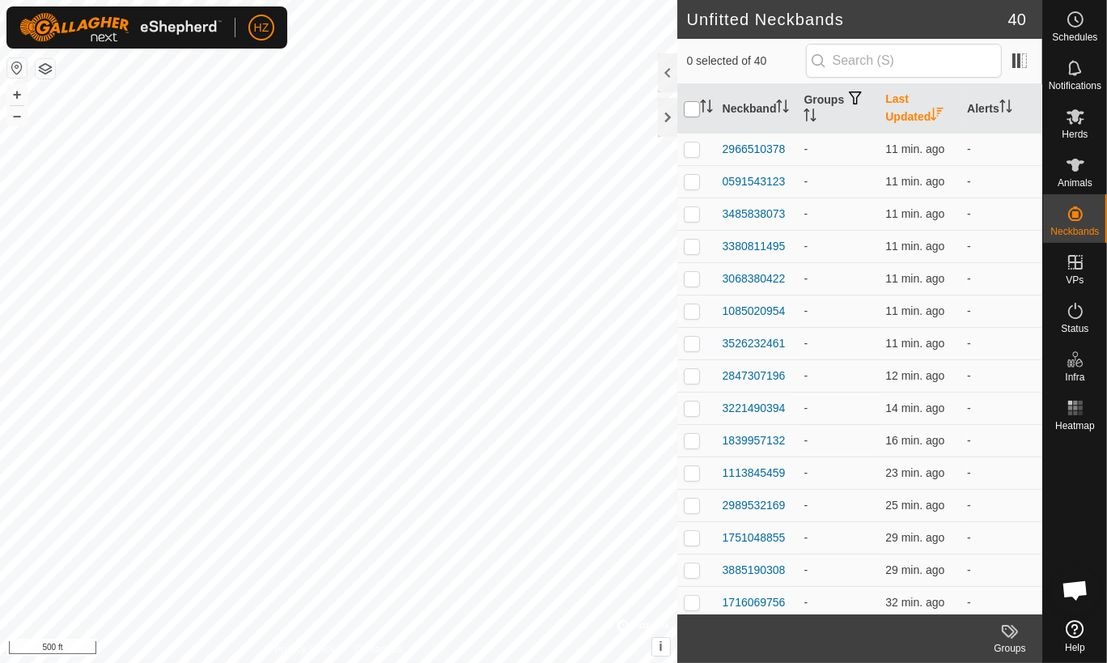
checkbox input "true"
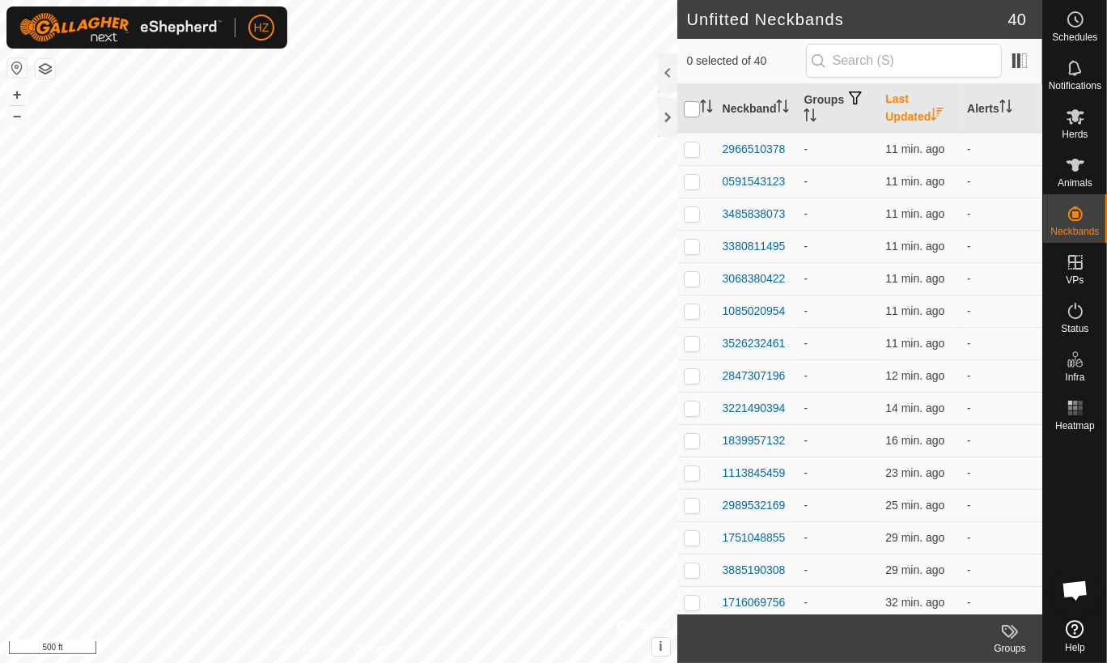
checkbox input "true"
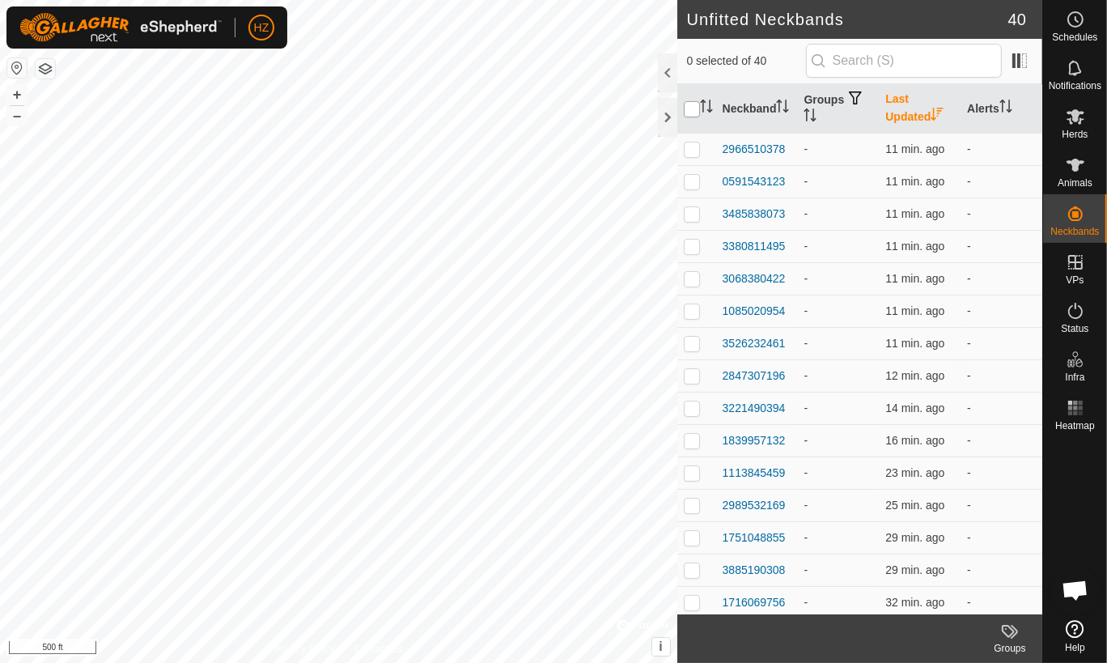
checkbox input "true"
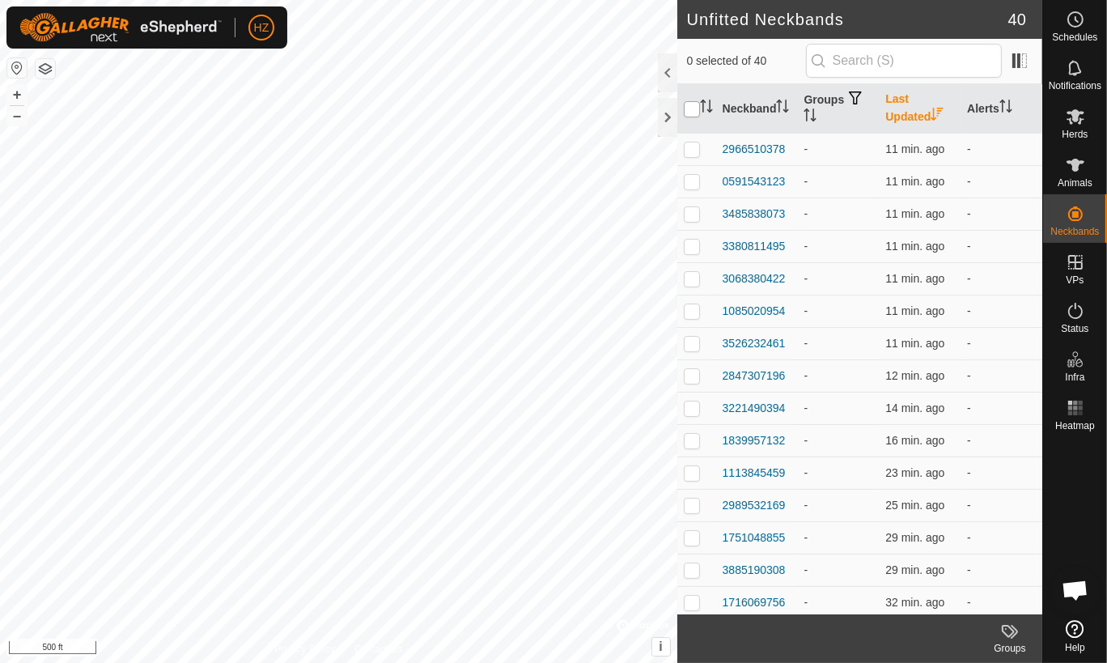
checkbox input "true"
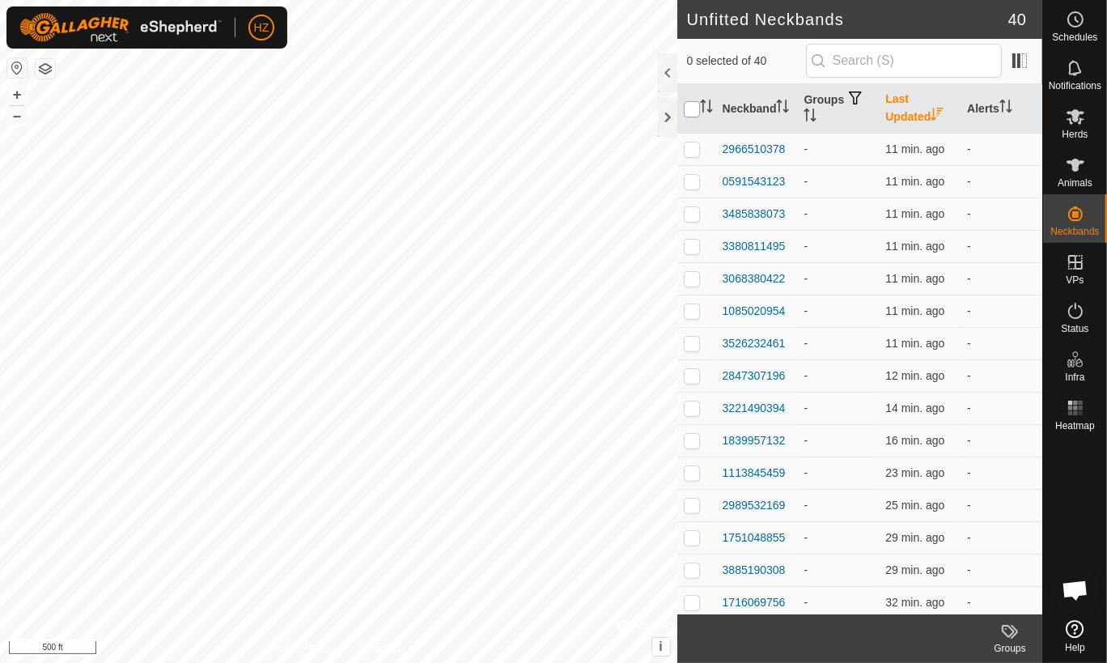
checkbox input "true"
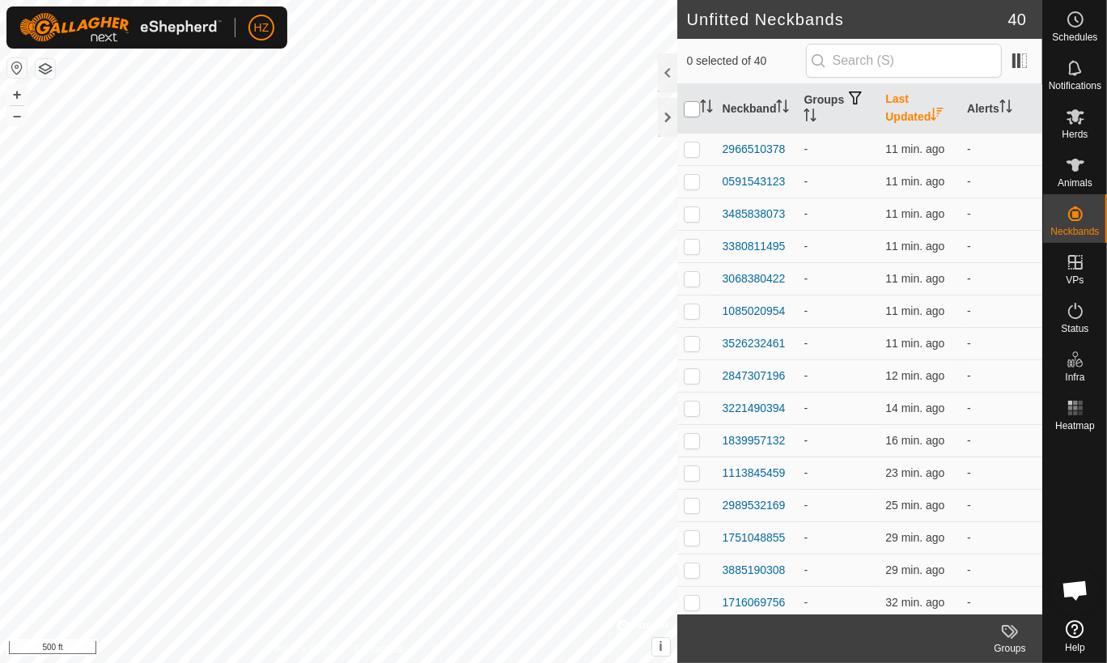
checkbox input "true"
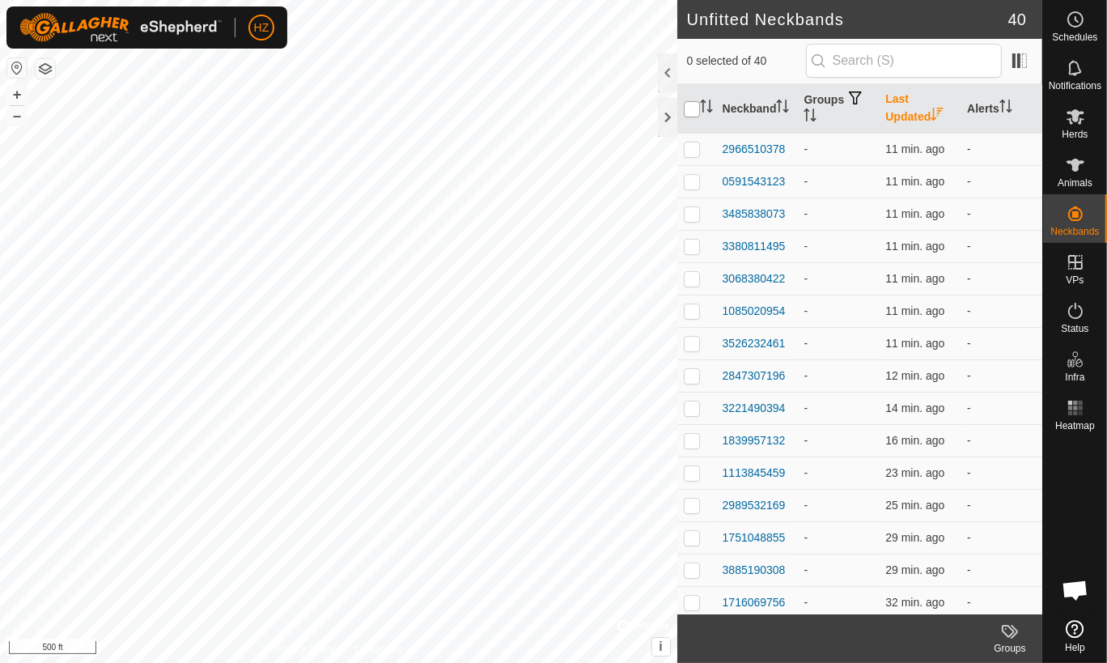
checkbox input "true"
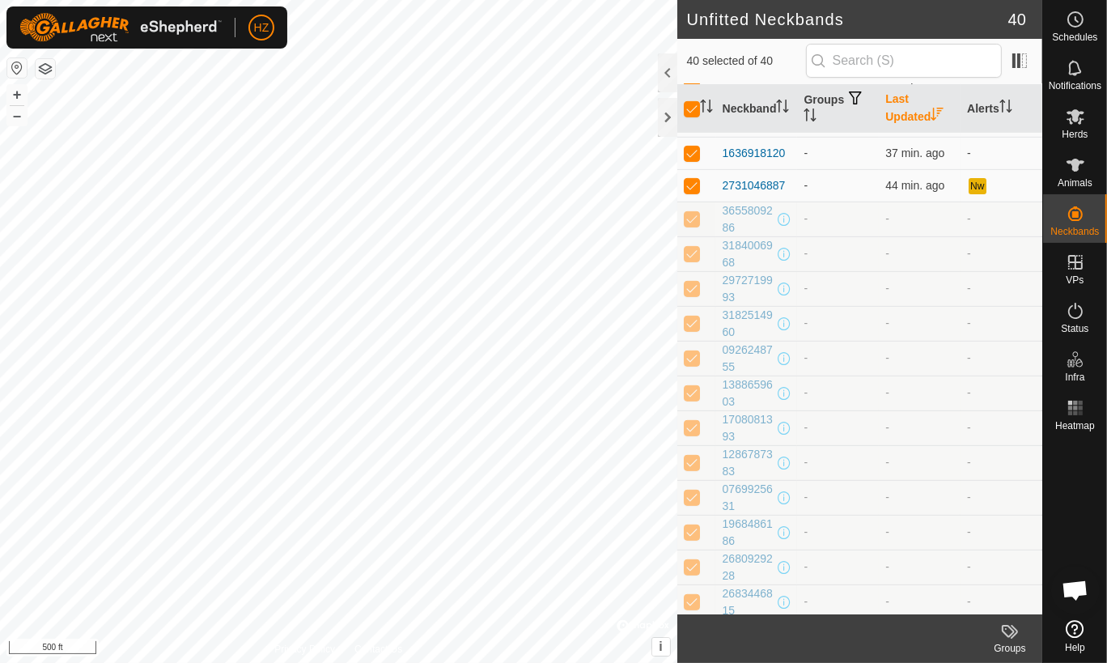
scroll to position [588, 0]
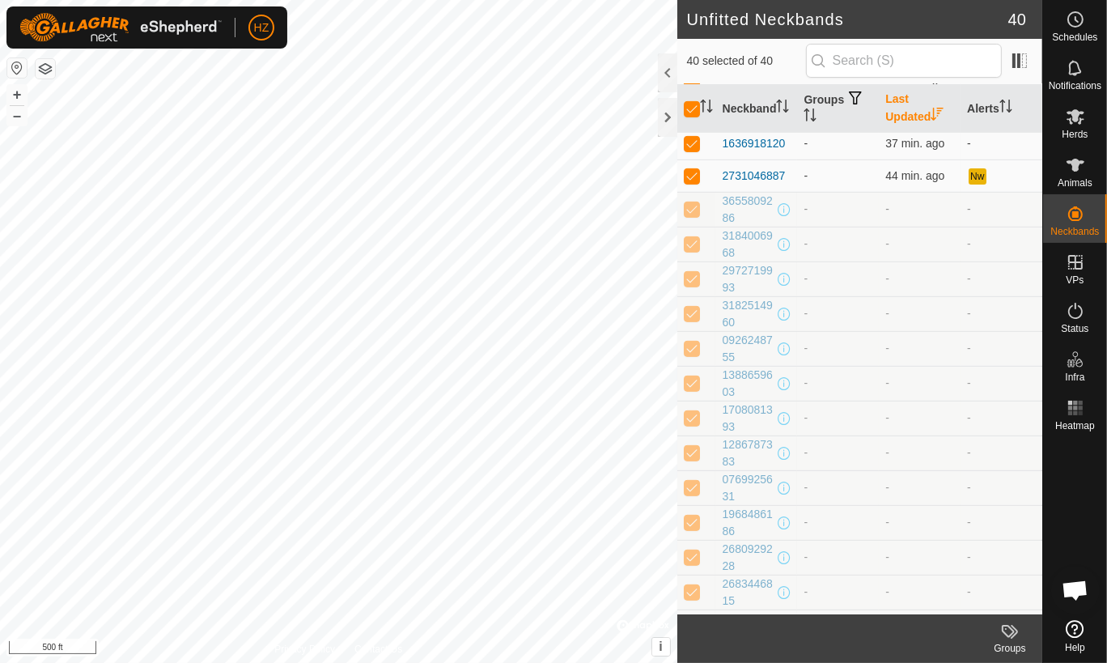
click at [688, 210] on p-checkbox at bounding box center [692, 208] width 16 height 13
checkbox input "false"
click at [690, 239] on p-checkbox at bounding box center [692, 243] width 16 height 13
checkbox input "false"
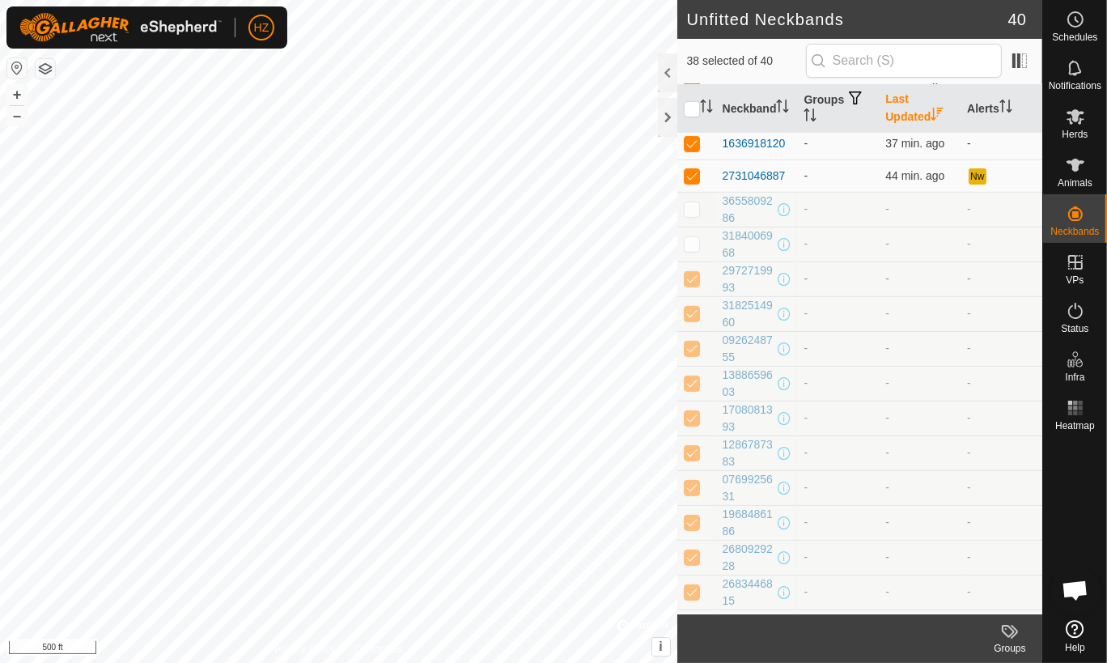
click at [689, 277] on p-checkbox at bounding box center [692, 278] width 16 height 13
checkbox input "false"
click at [688, 313] on p-checkbox at bounding box center [692, 313] width 16 height 13
checkbox input "false"
click at [692, 349] on p-checkbox at bounding box center [692, 347] width 16 height 13
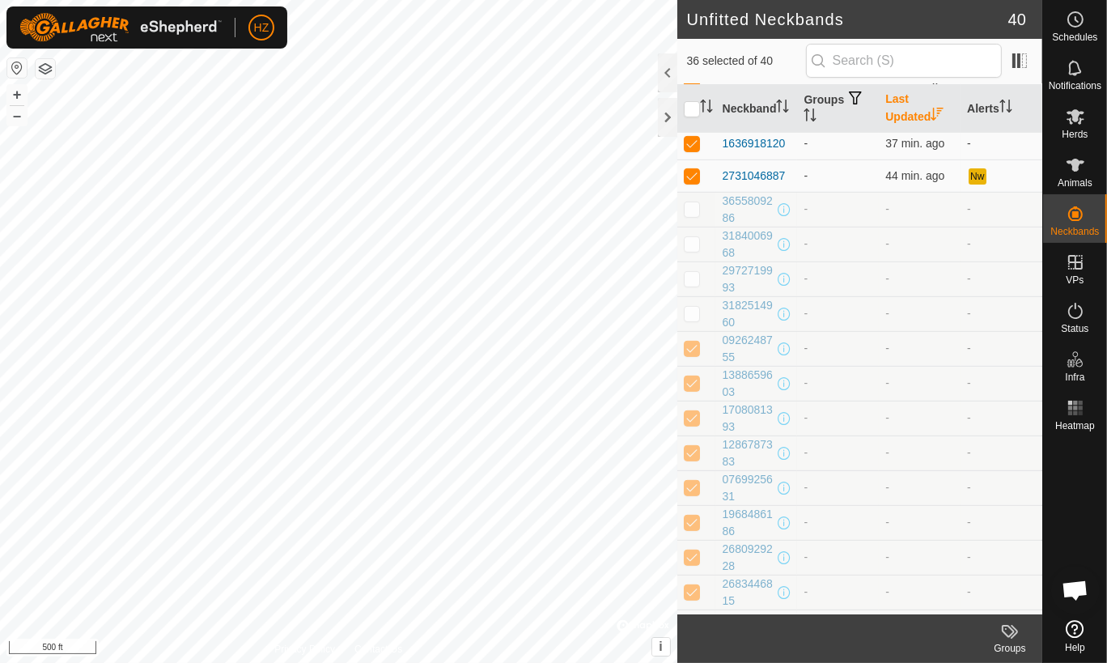
checkbox input "false"
click at [694, 381] on p-checkbox at bounding box center [692, 382] width 16 height 13
checkbox input "false"
click at [696, 421] on p-checkbox at bounding box center [692, 417] width 16 height 13
checkbox input "false"
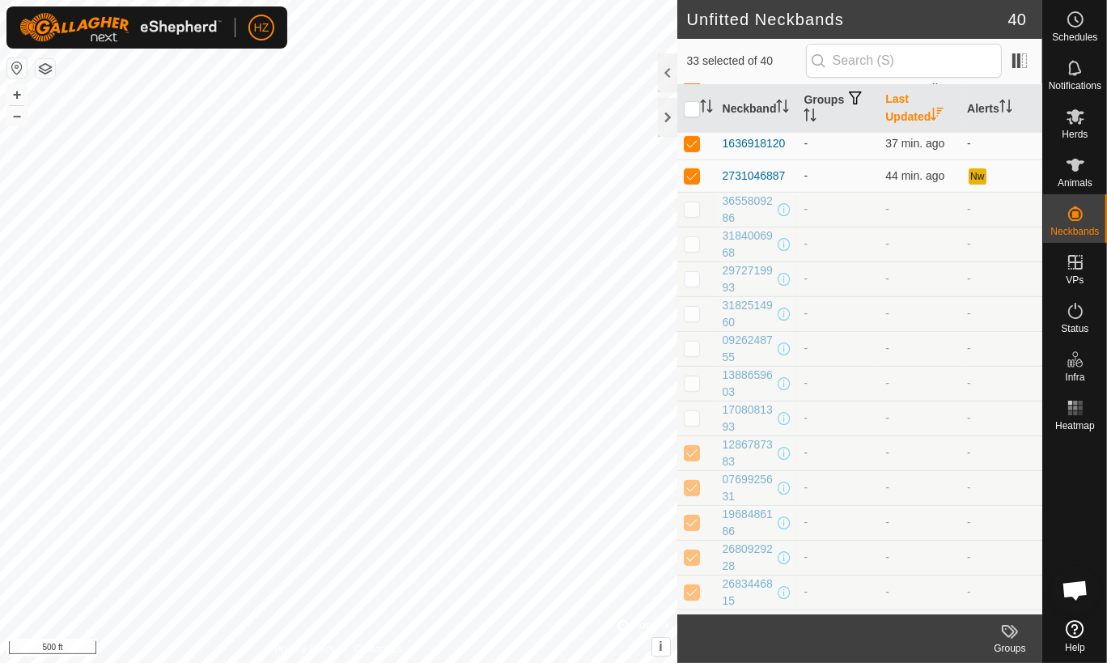
click at [692, 453] on p-checkbox at bounding box center [692, 452] width 16 height 13
checkbox input "false"
click at [687, 482] on p-checkbox at bounding box center [692, 486] width 16 height 13
checkbox input "false"
click at [685, 521] on p-checkbox at bounding box center [692, 521] width 16 height 13
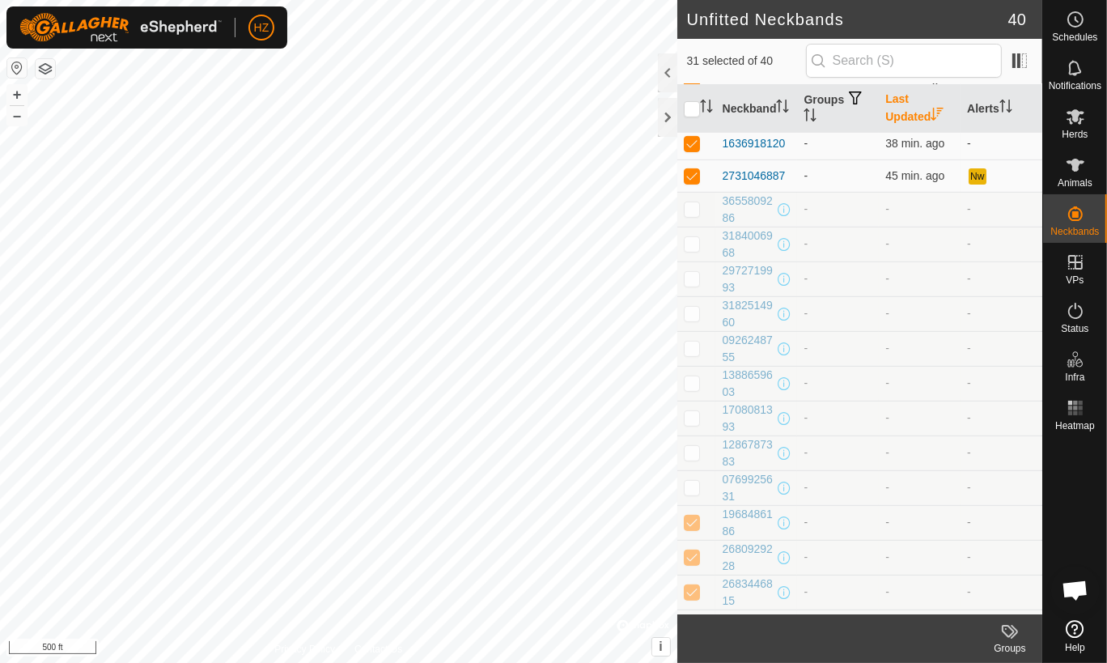
checkbox input "false"
click at [688, 559] on p-checkbox at bounding box center [692, 556] width 16 height 13
checkbox input "false"
click at [688, 593] on p-checkbox at bounding box center [692, 591] width 16 height 13
checkbox input "false"
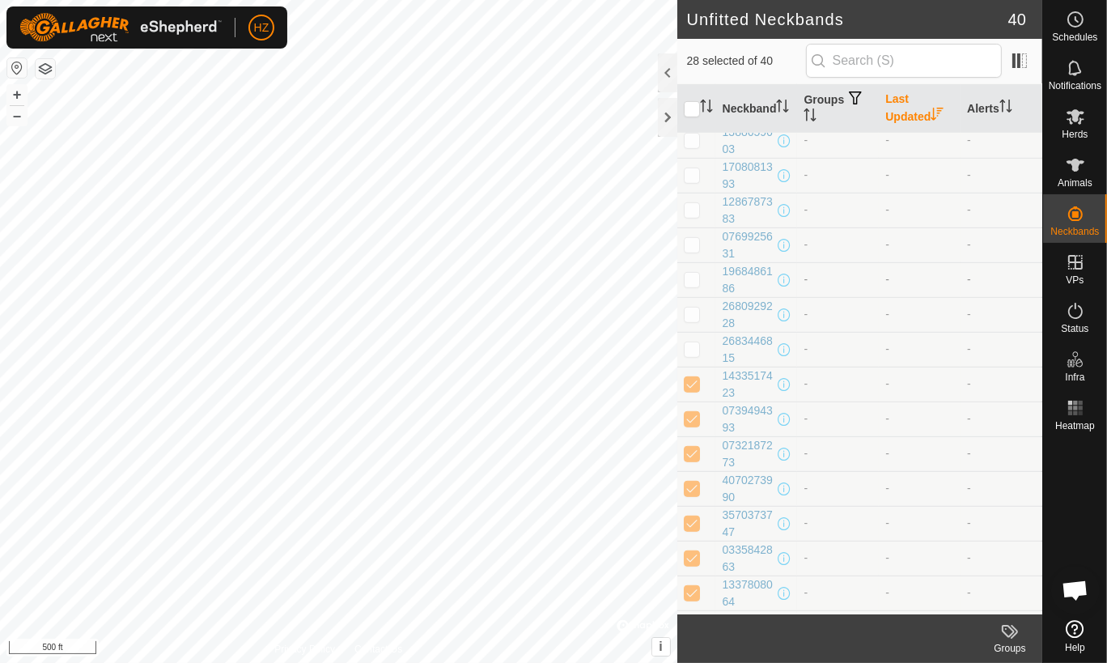
scroll to position [859, 0]
click at [692, 356] on p-checkbox at bounding box center [692, 355] width 16 height 13
checkbox input "false"
click at [685, 387] on p-checkbox at bounding box center [692, 389] width 16 height 13
checkbox input "false"
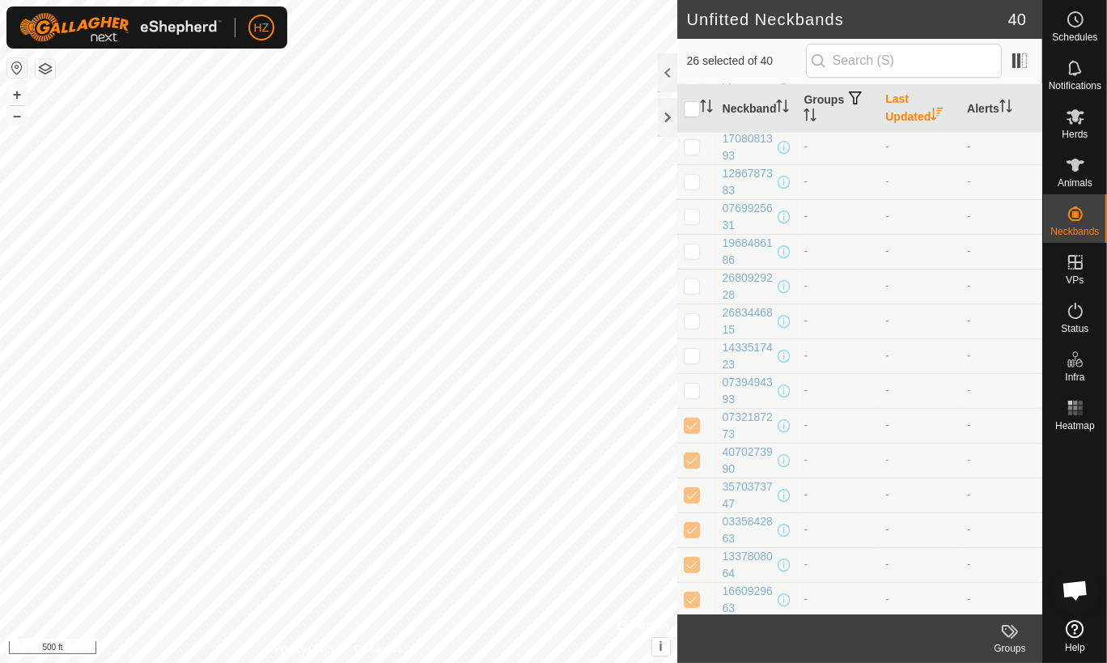
click at [690, 419] on p-checkbox at bounding box center [692, 424] width 16 height 13
checkbox input "false"
click at [696, 456] on p-checkbox at bounding box center [692, 459] width 16 height 13
checkbox input "false"
click at [696, 489] on p-checkbox at bounding box center [692, 494] width 16 height 13
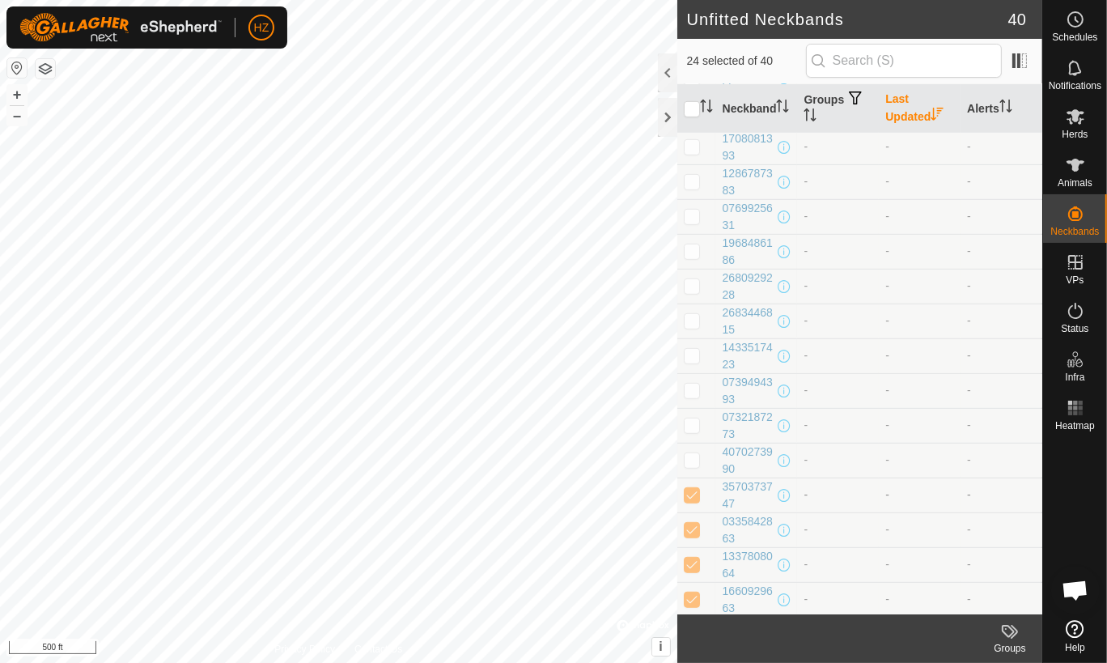
checkbox input "false"
click at [697, 523] on p-checkbox at bounding box center [692, 529] width 16 height 13
checkbox input "false"
click at [691, 557] on p-checkbox at bounding box center [692, 563] width 16 height 13
checkbox input "false"
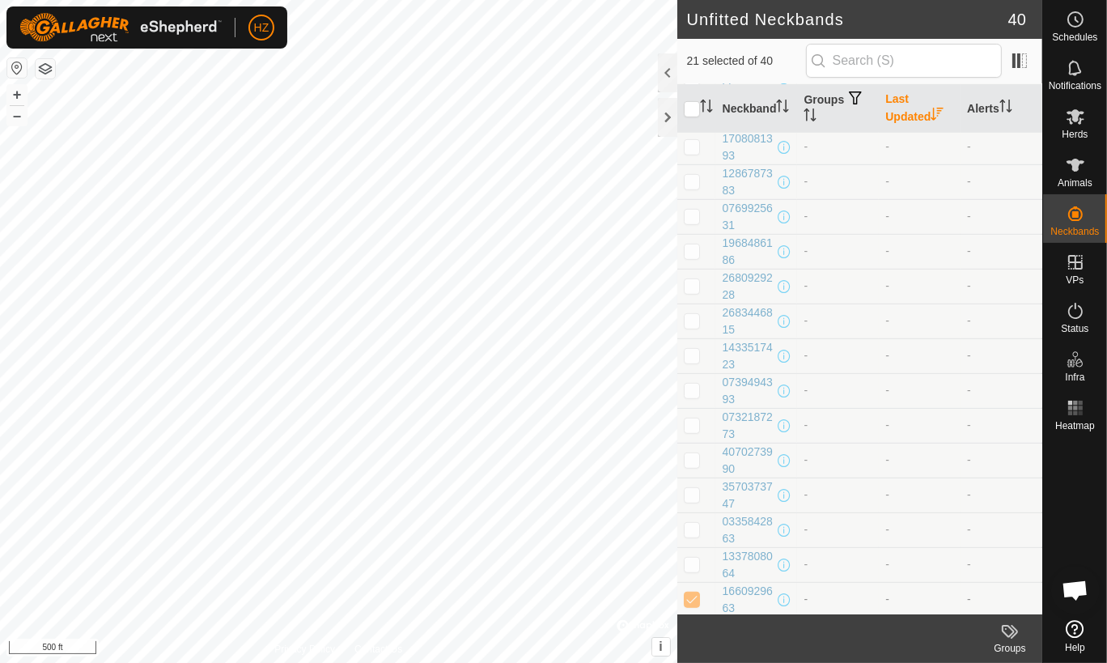
click at [693, 598] on p-checkbox at bounding box center [692, 598] width 16 height 13
checkbox input "false"
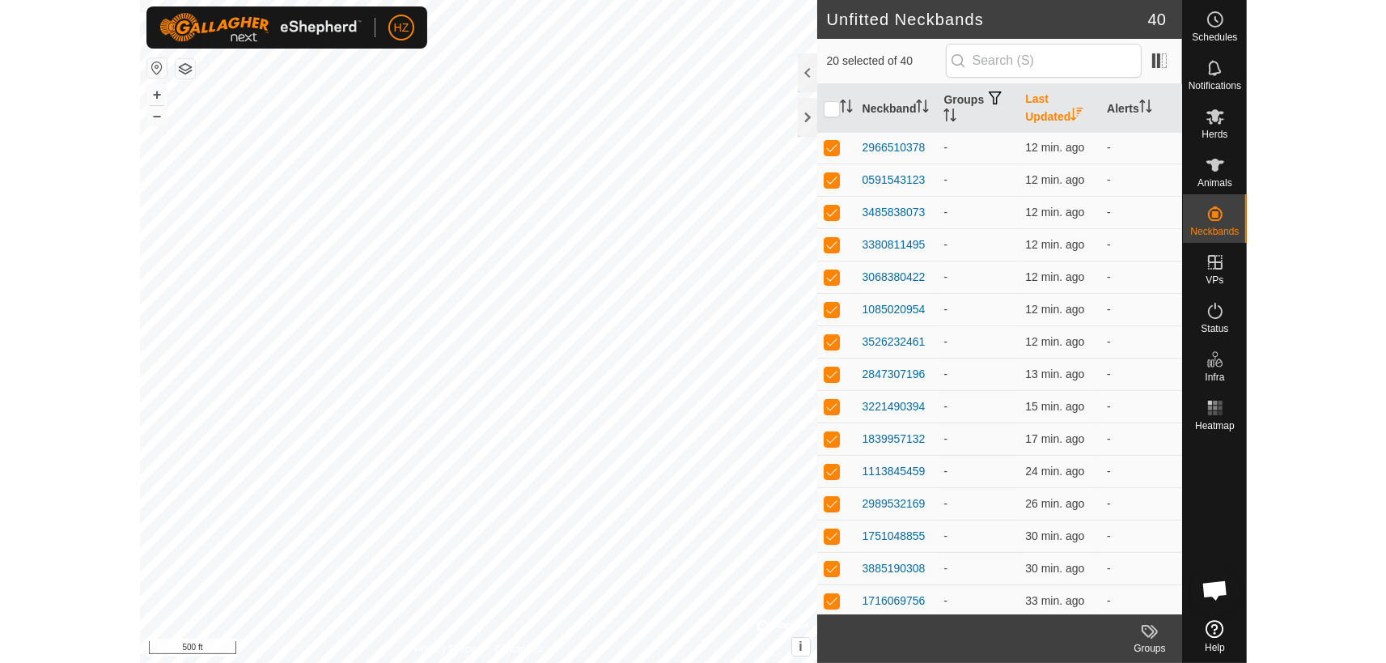
scroll to position [0, 0]
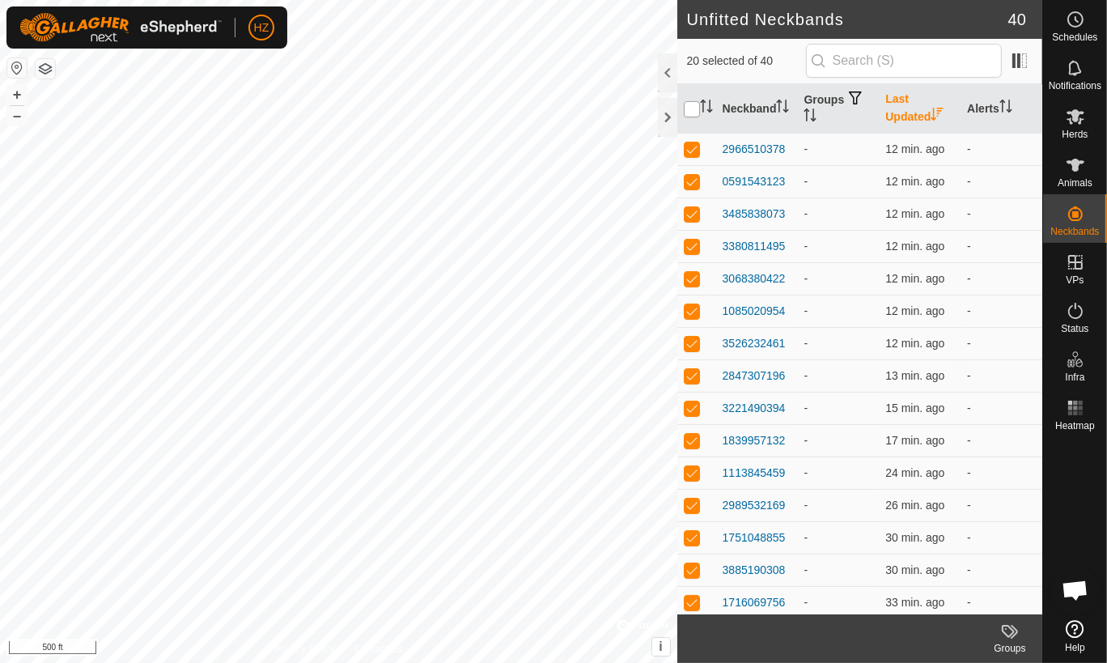
click at [688, 101] on input "checkbox" at bounding box center [692, 109] width 16 height 16
checkbox input "true"
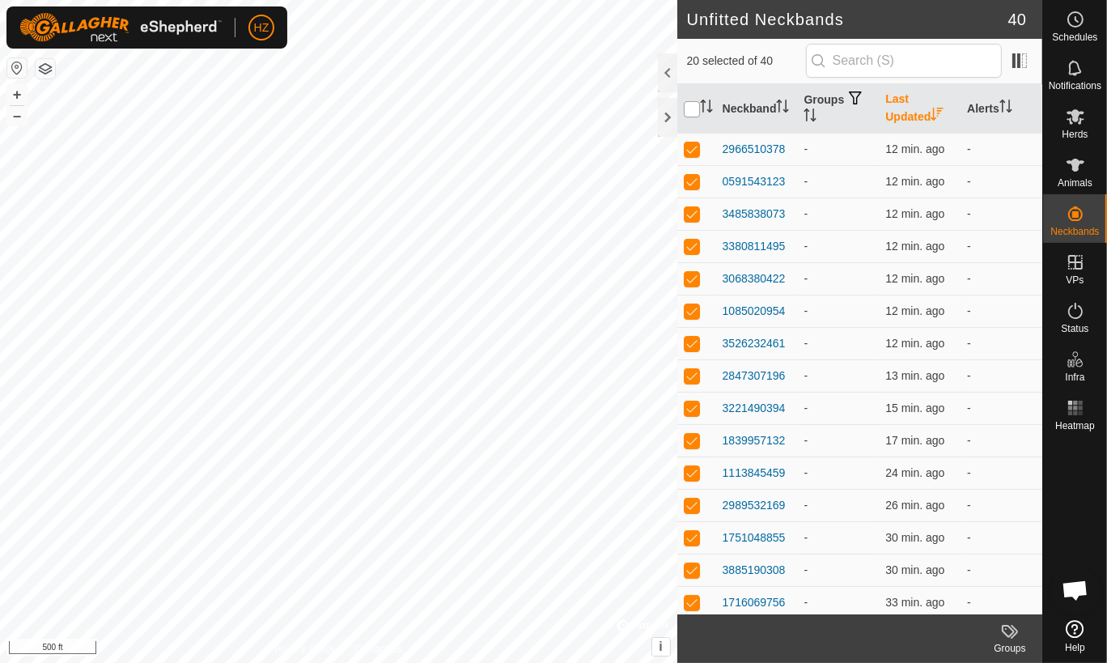
checkbox input "true"
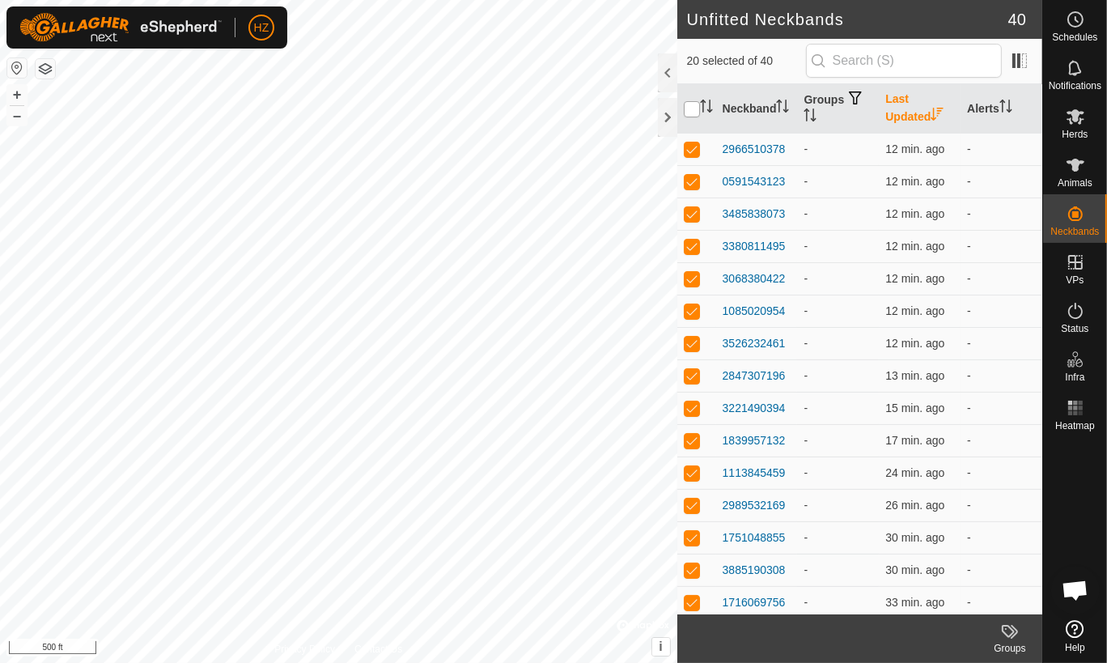
checkbox input "true"
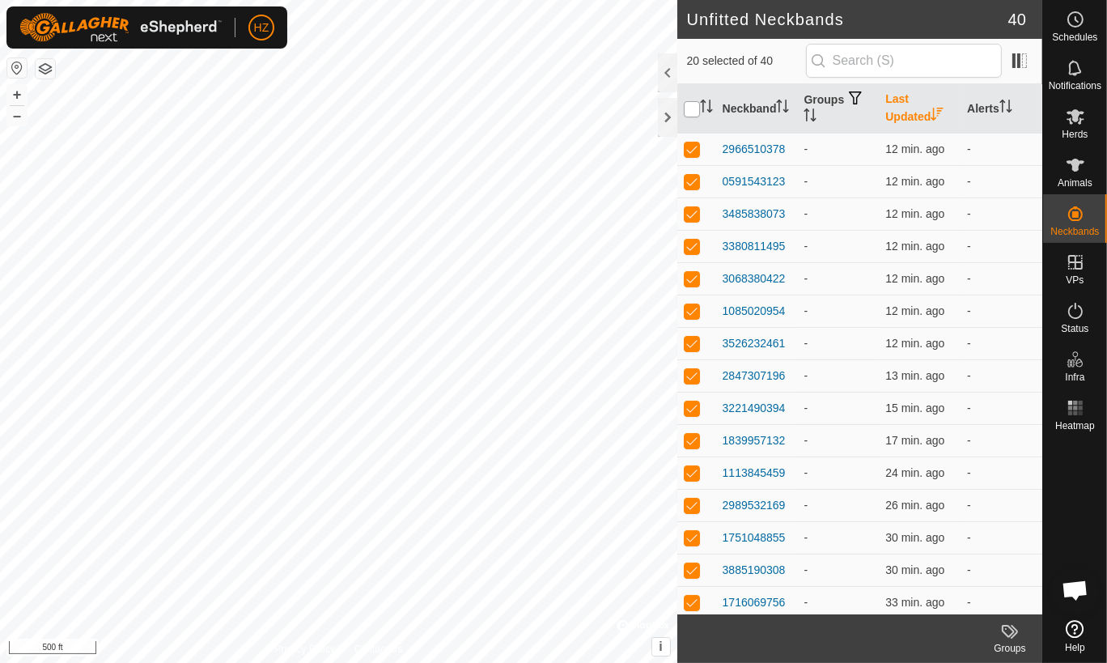
checkbox input "true"
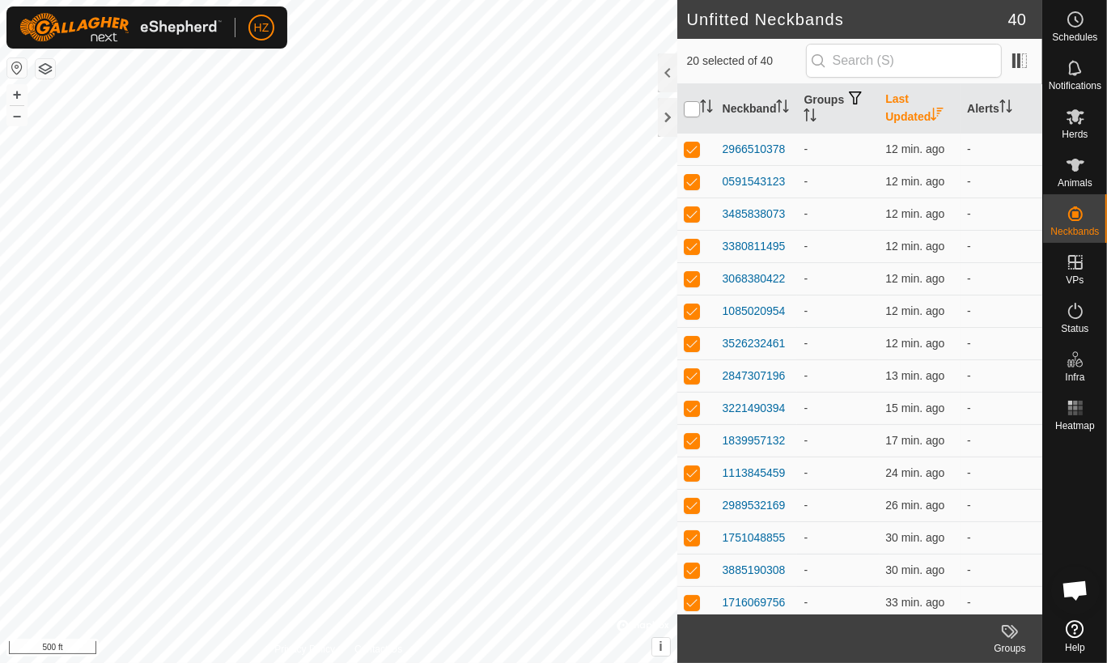
checkbox input "true"
click at [688, 111] on input "checkbox" at bounding box center [692, 109] width 16 height 16
checkbox input "false"
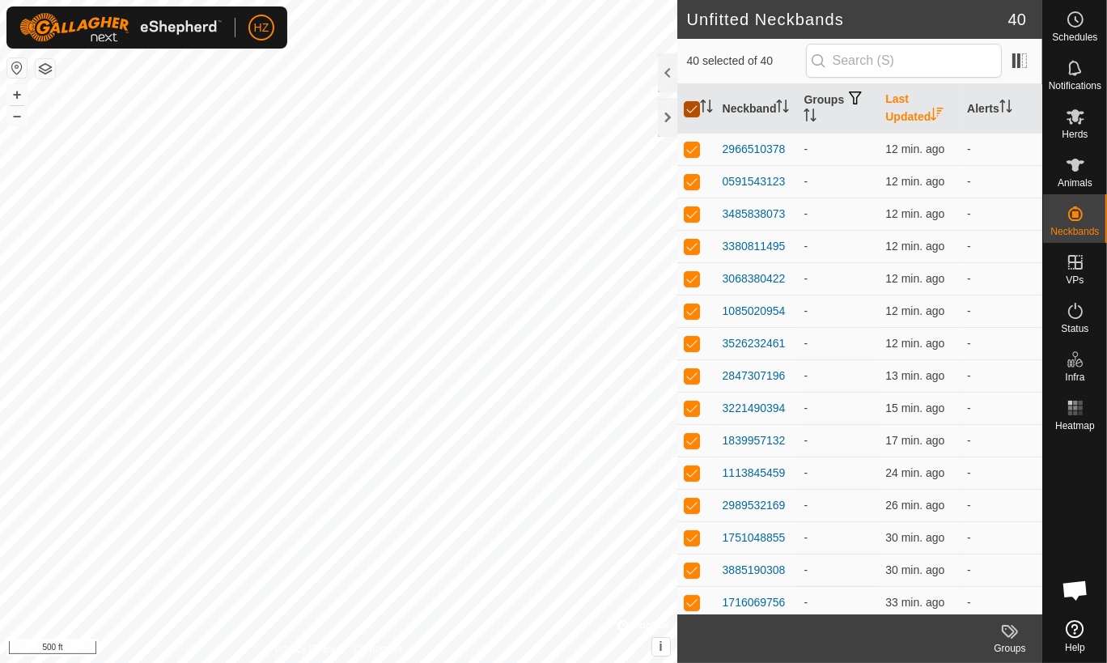
checkbox input "false"
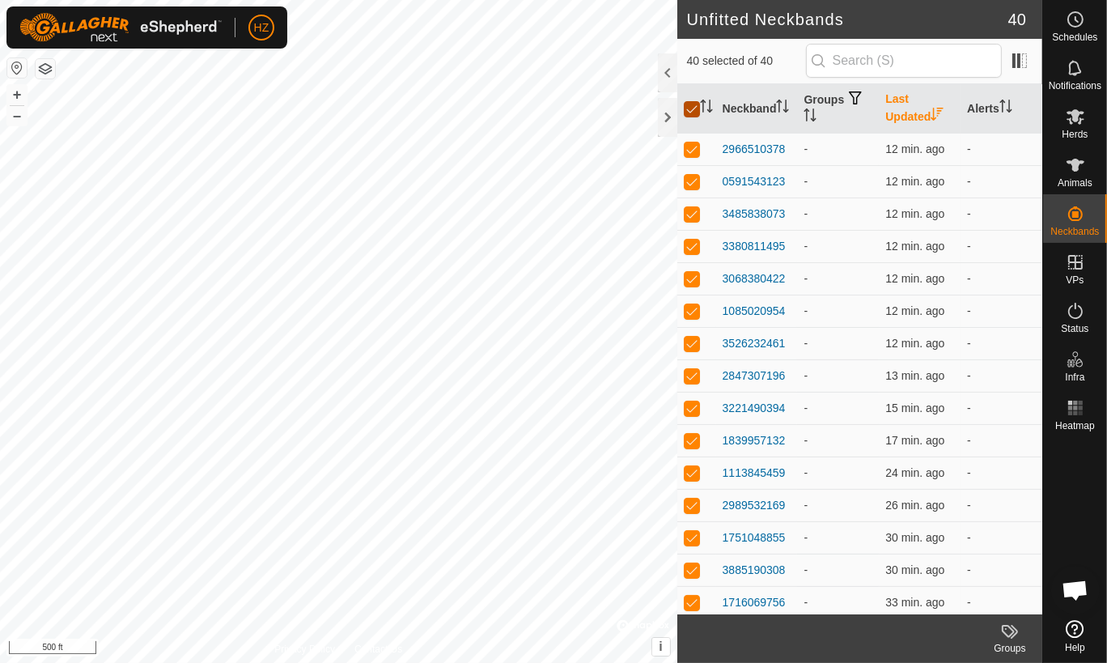
checkbox input "false"
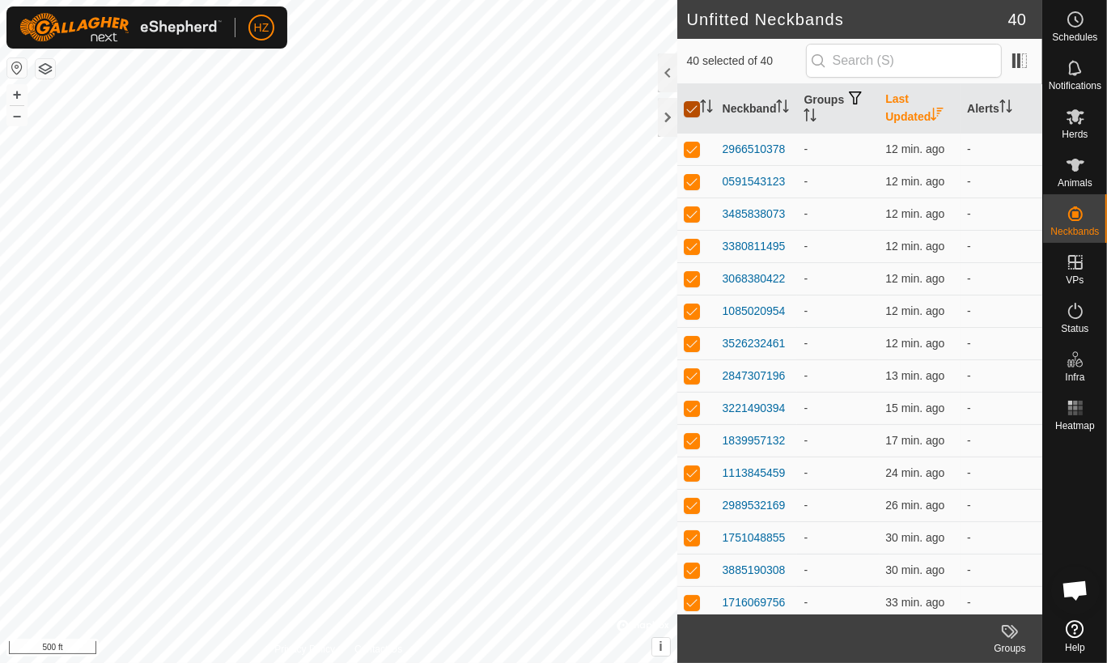
checkbox input "false"
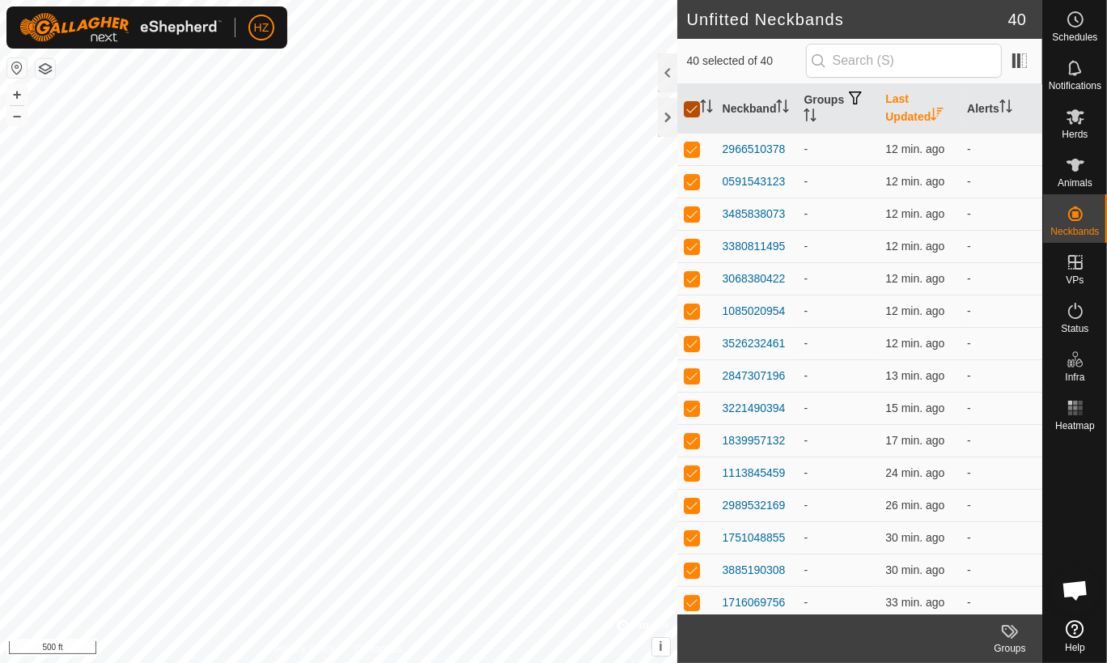
checkbox input "false"
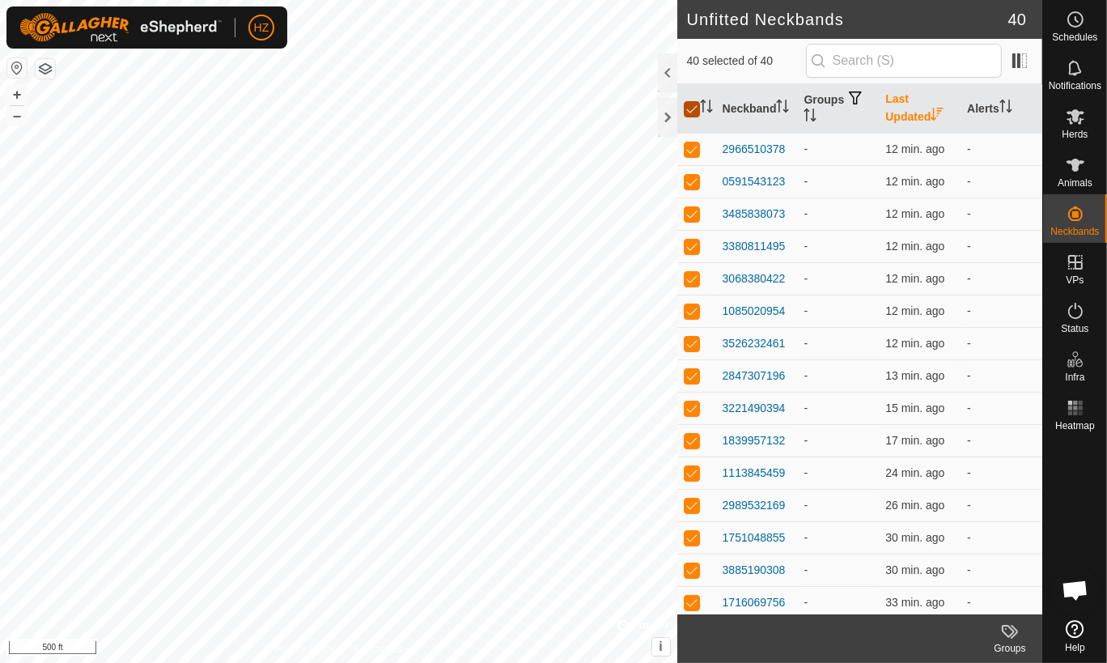
checkbox input "false"
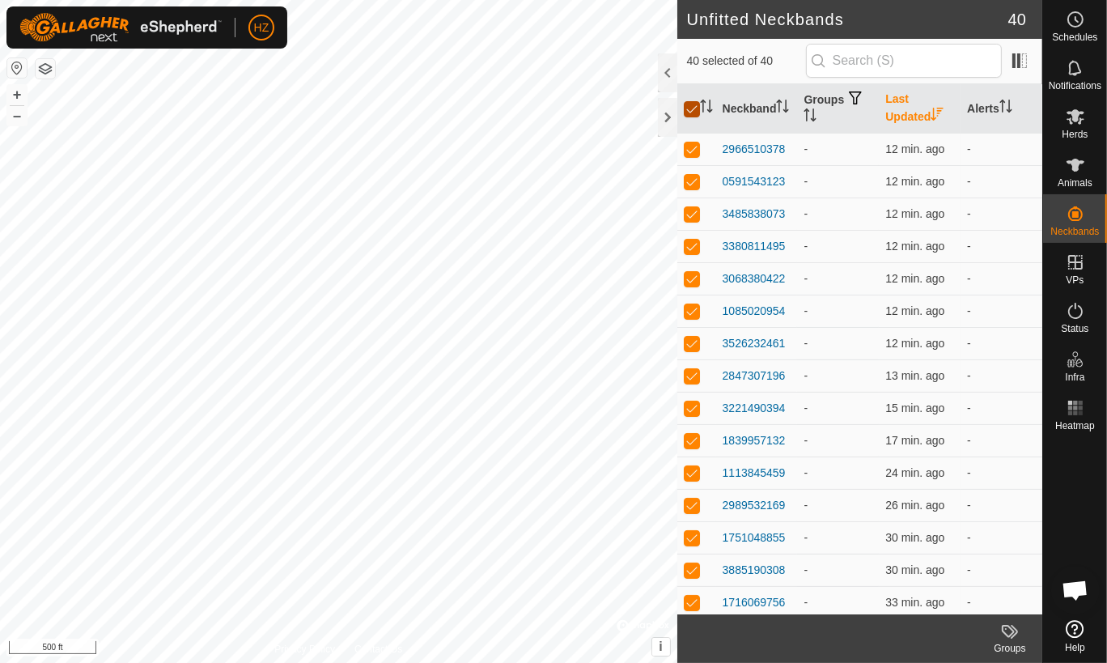
checkbox input "false"
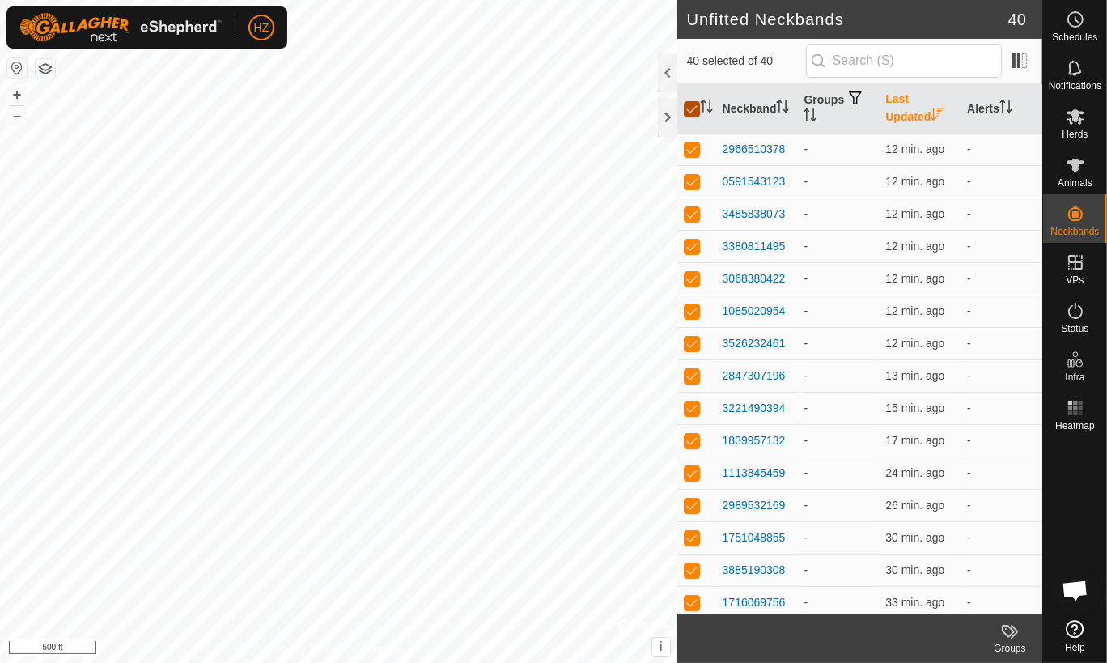
checkbox input "false"
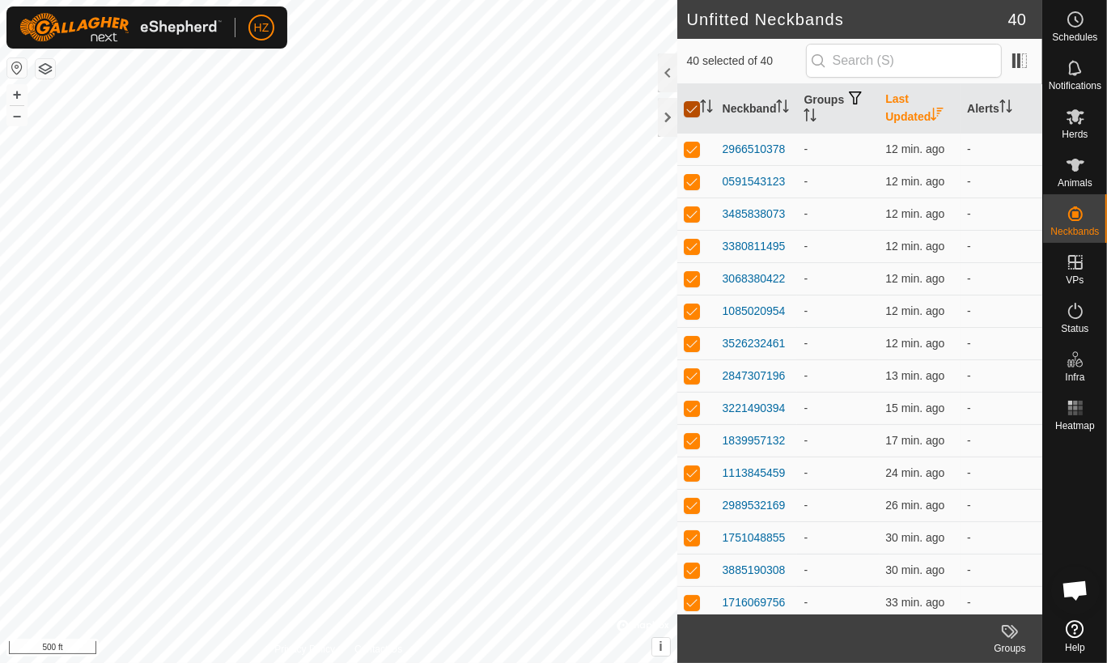
checkbox input "false"
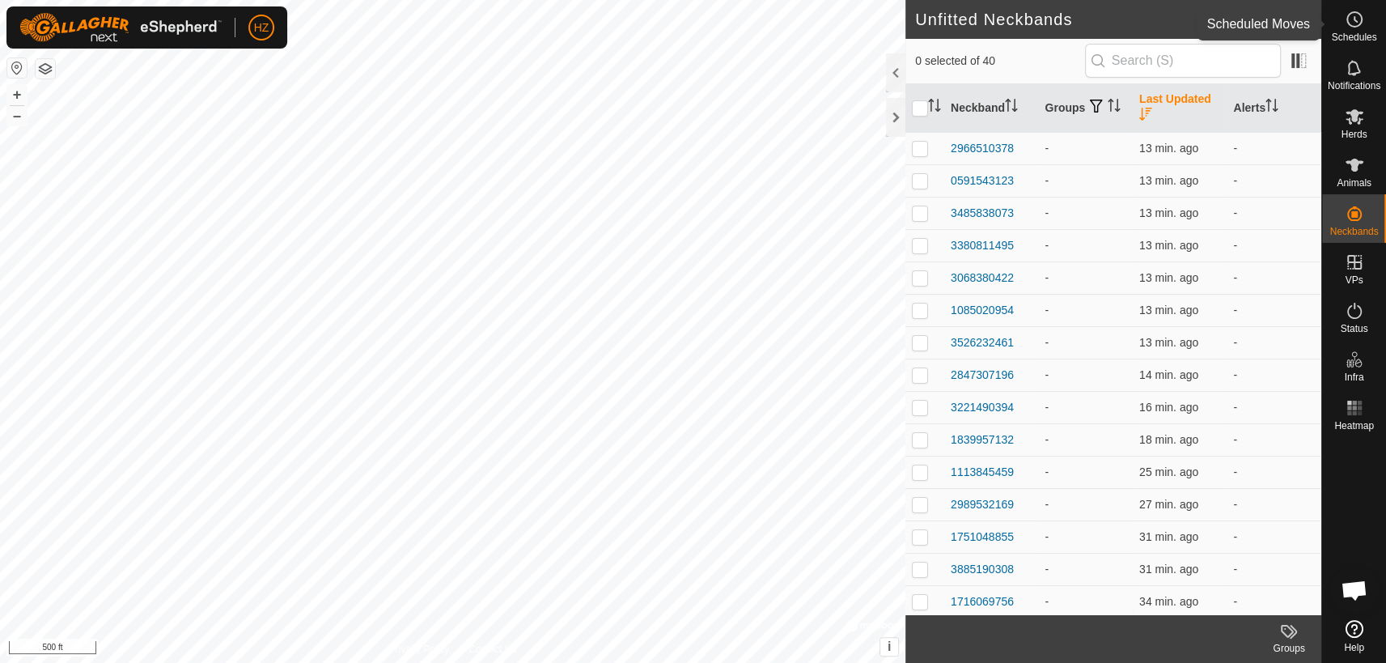
click at [1106, 23] on icon at bounding box center [1353, 19] width 19 height 19
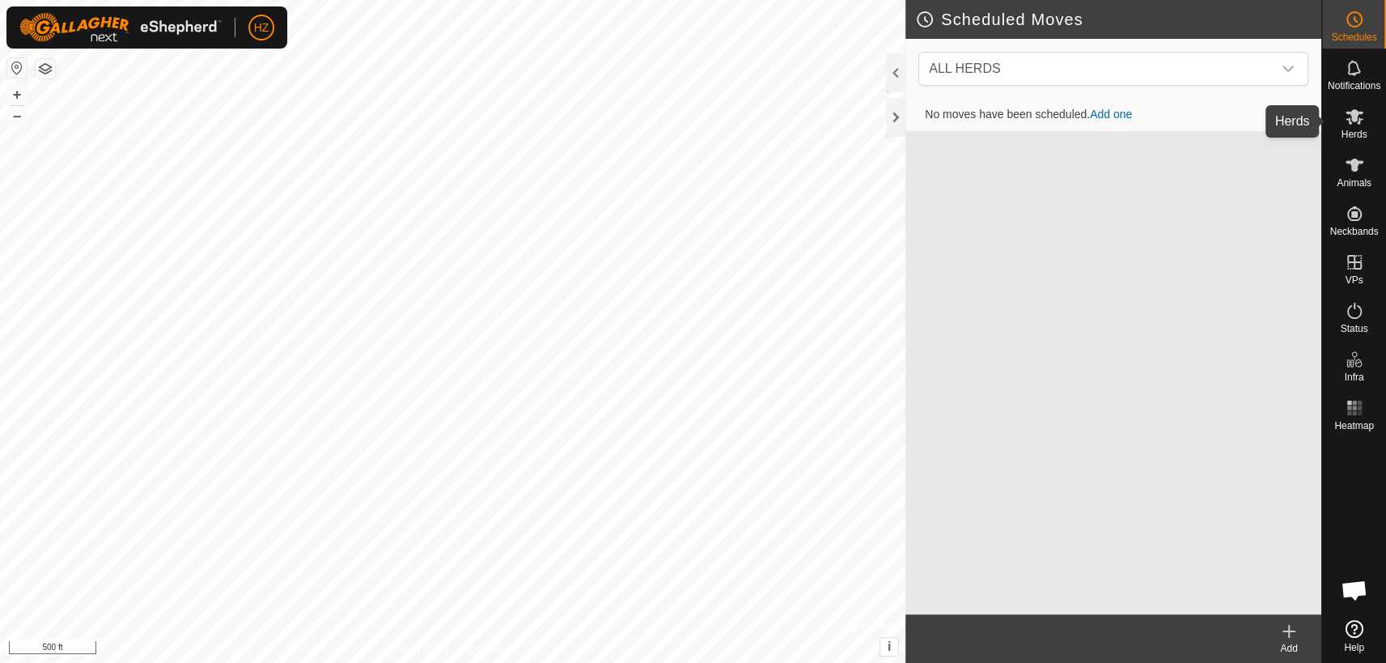
click at [1106, 114] on icon at bounding box center [1354, 116] width 18 height 15
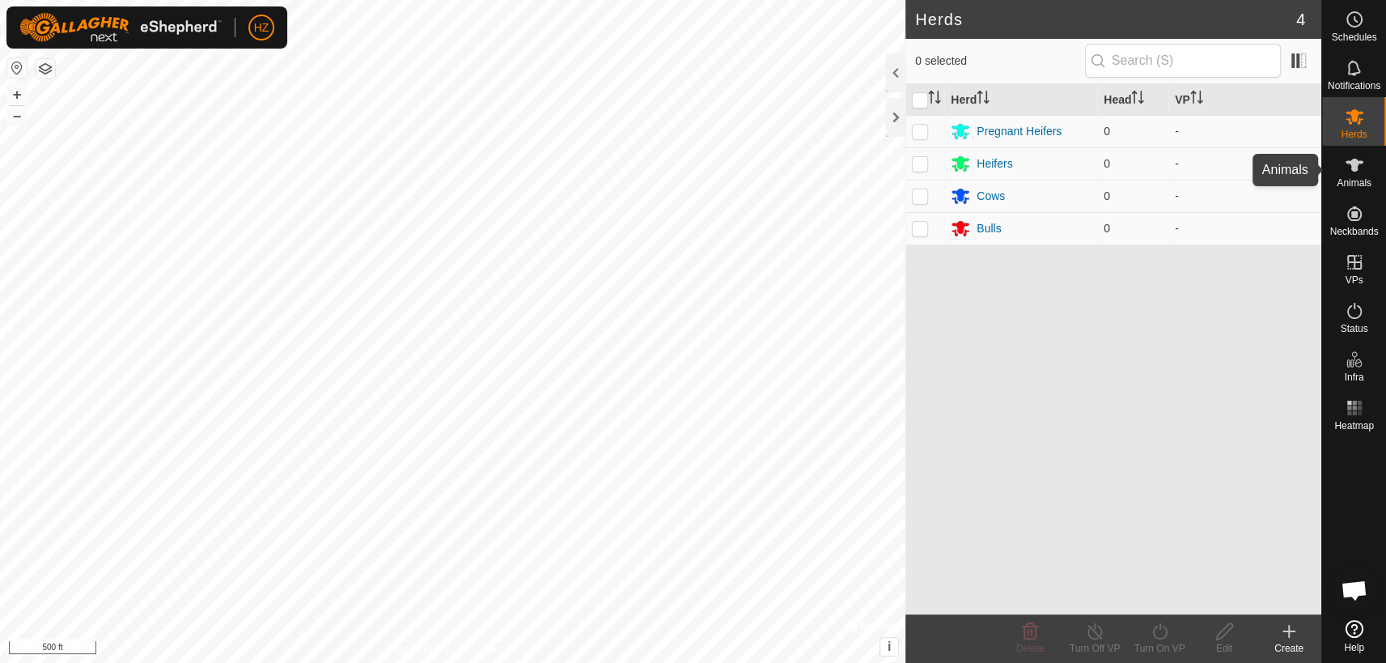
click at [1106, 167] on icon at bounding box center [1353, 164] width 19 height 19
